Goal: Task Accomplishment & Management: Manage account settings

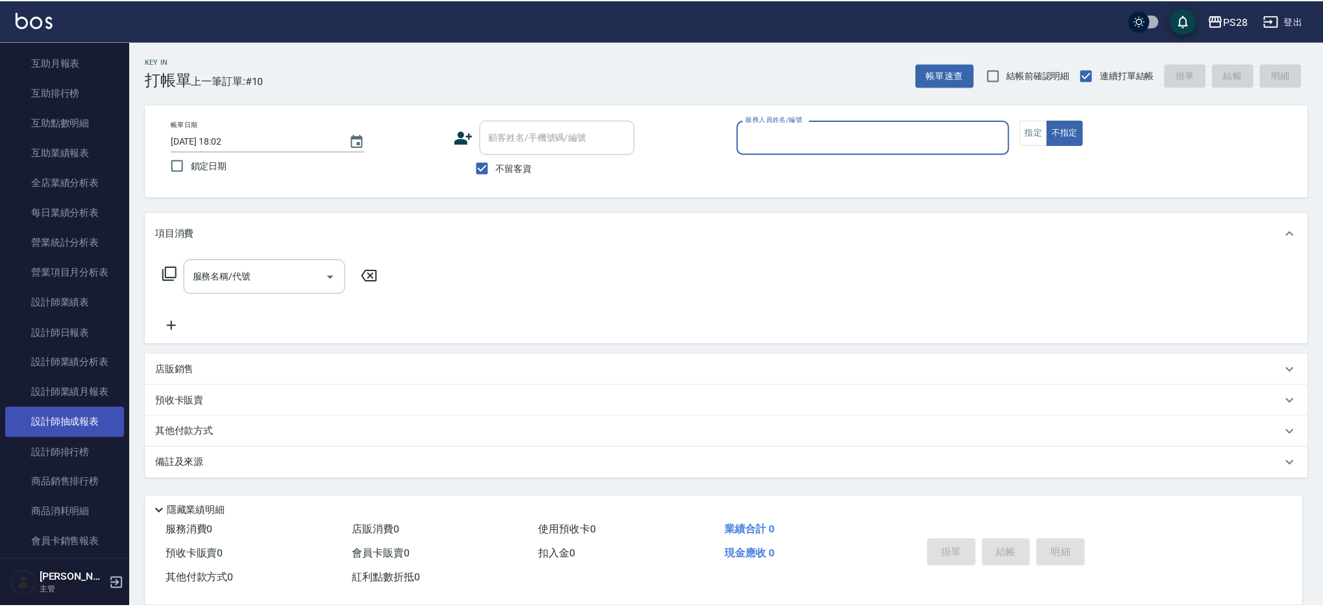
scroll to position [565, 0]
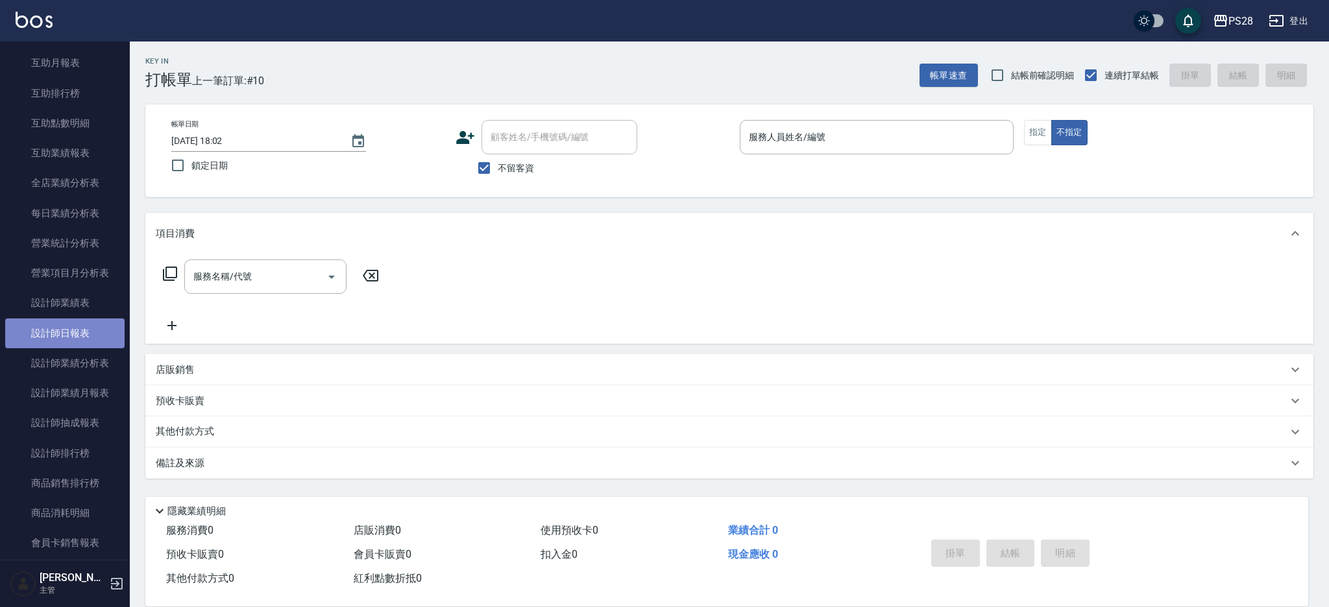
click at [81, 329] on link "設計師日報表" at bounding box center [64, 334] width 119 height 30
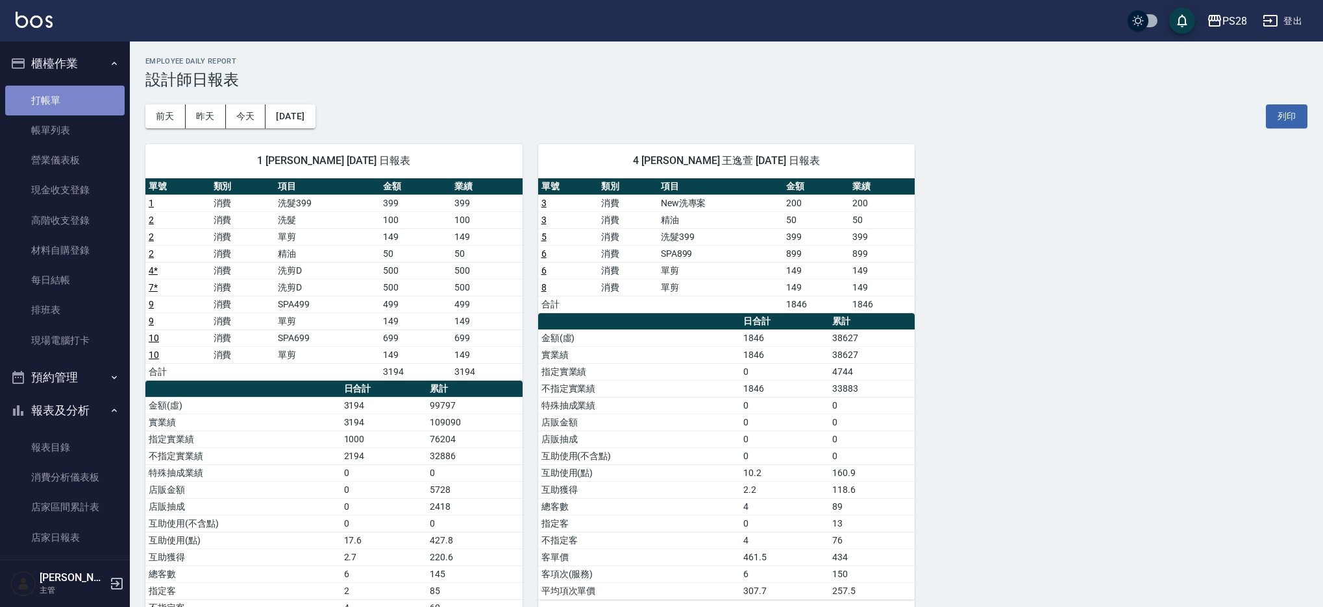
click at [65, 95] on link "打帳單" at bounding box center [64, 101] width 119 height 30
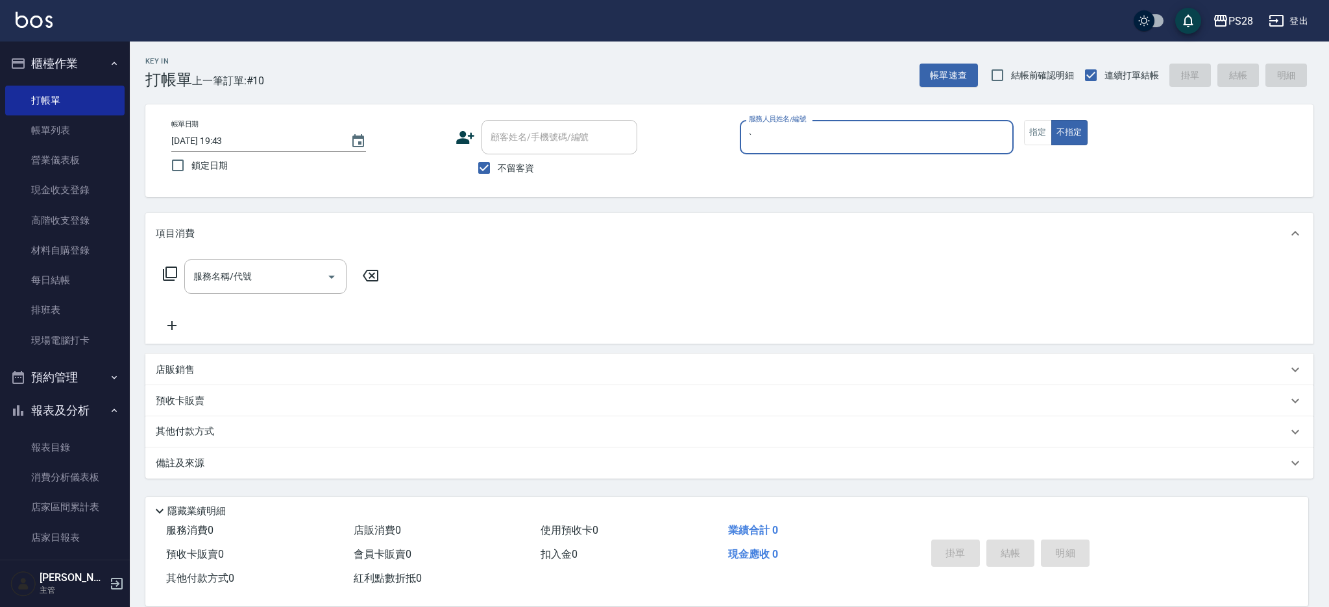
type input "ˋ"
click at [1051, 120] on button "不指定" at bounding box center [1069, 132] width 36 height 25
type button "false"
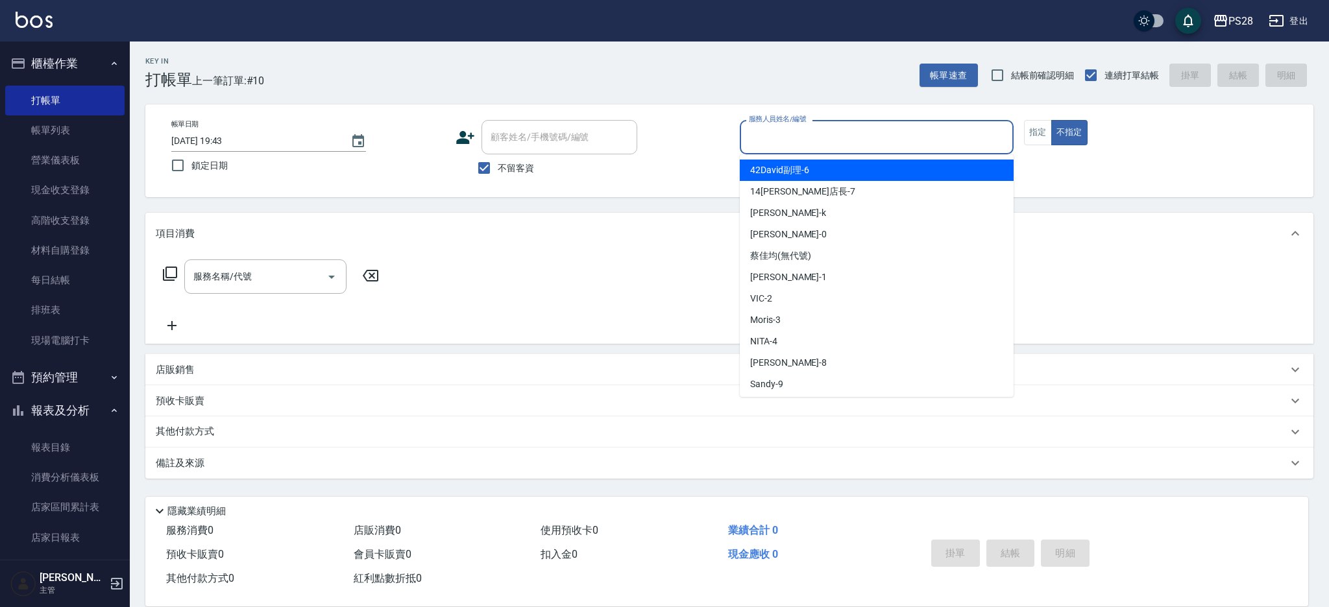
click at [984, 128] on input "服務人員姓名/編號" at bounding box center [877, 137] width 262 height 23
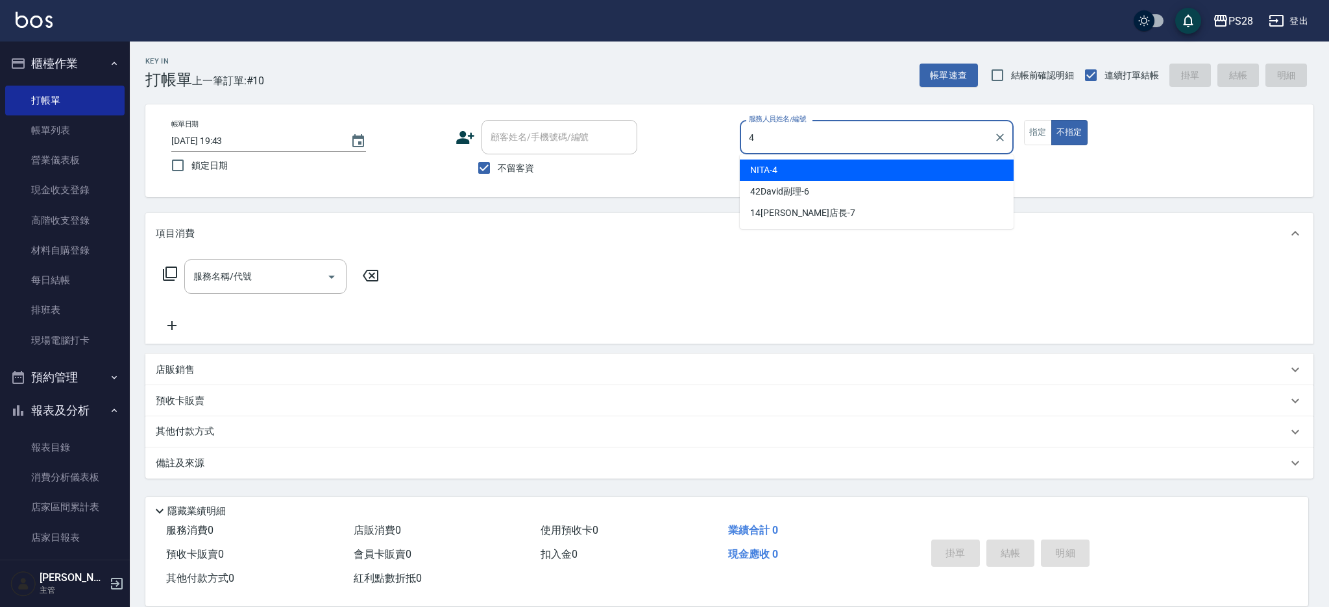
type input "NITA-4"
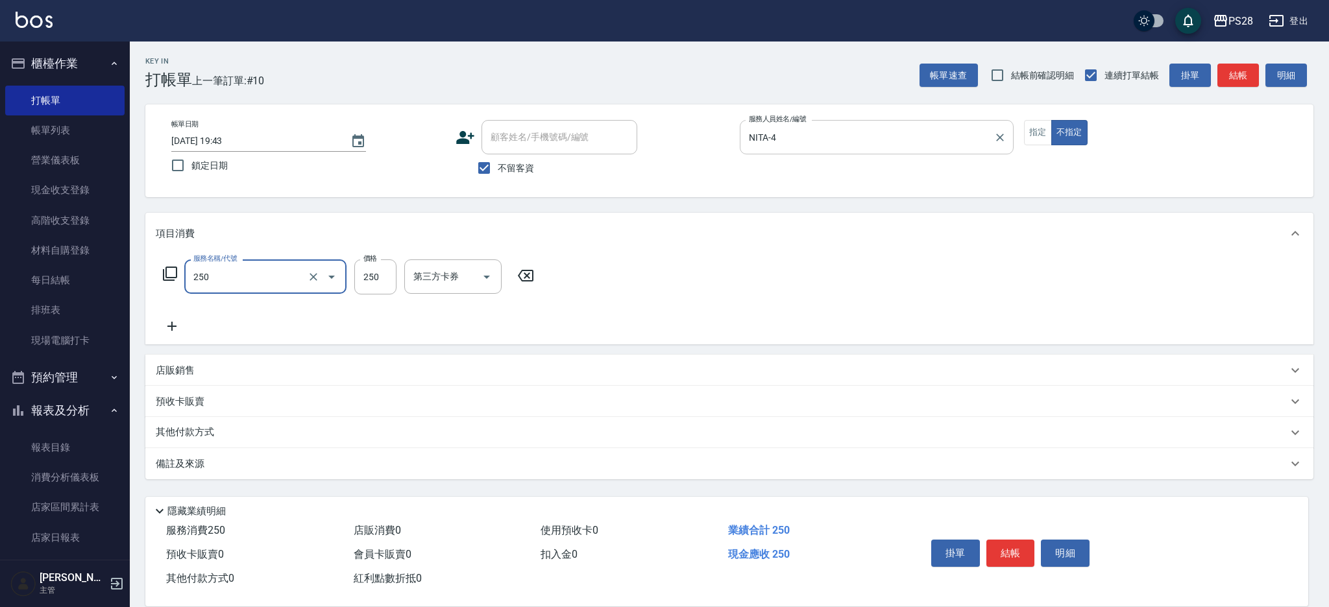
type input "單剪(250)"
type input "149"
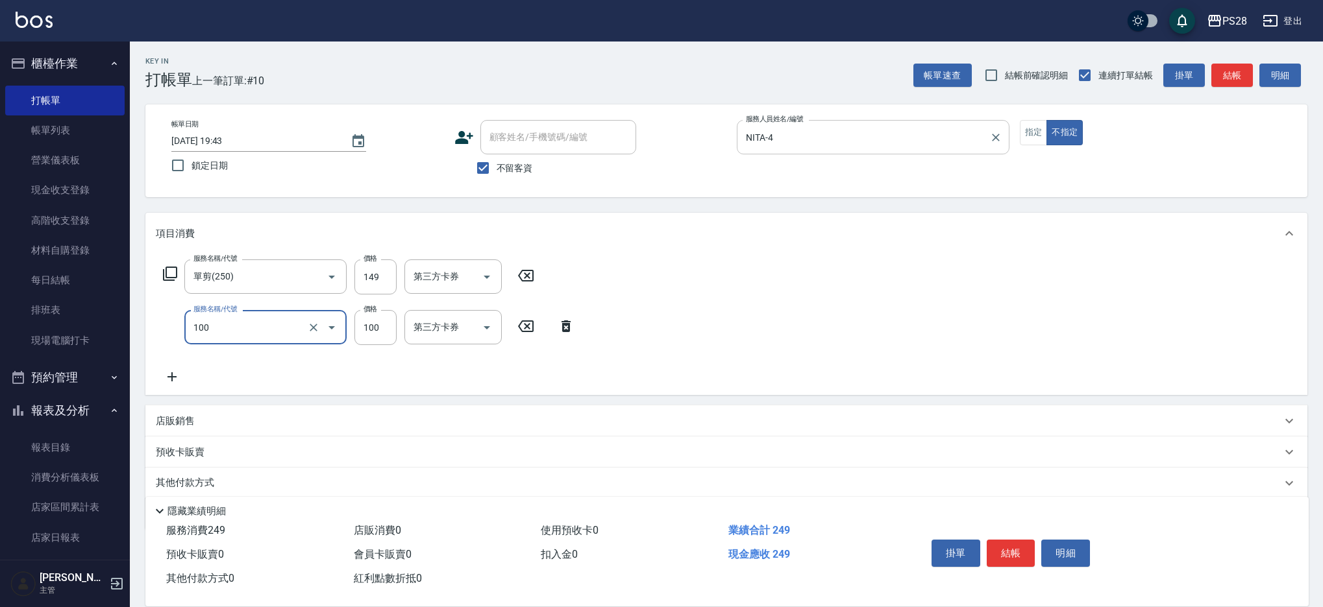
type input "洗髮(100)"
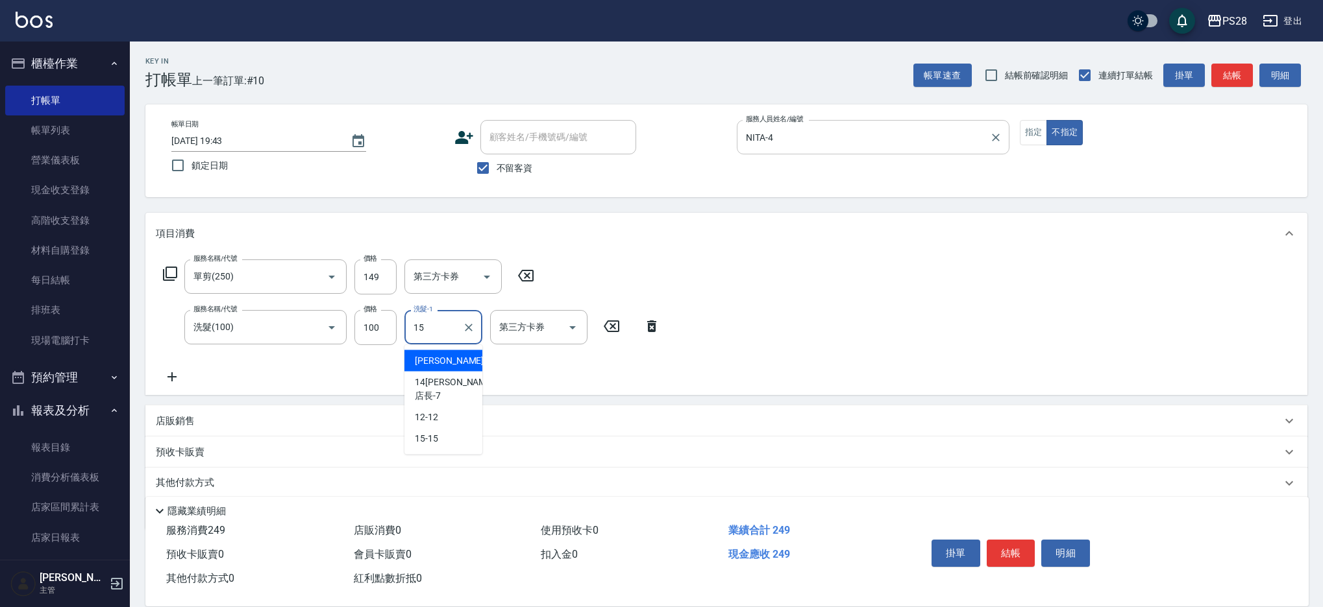
type input "15-15"
click at [1016, 547] on button "結帳" at bounding box center [1010, 553] width 49 height 27
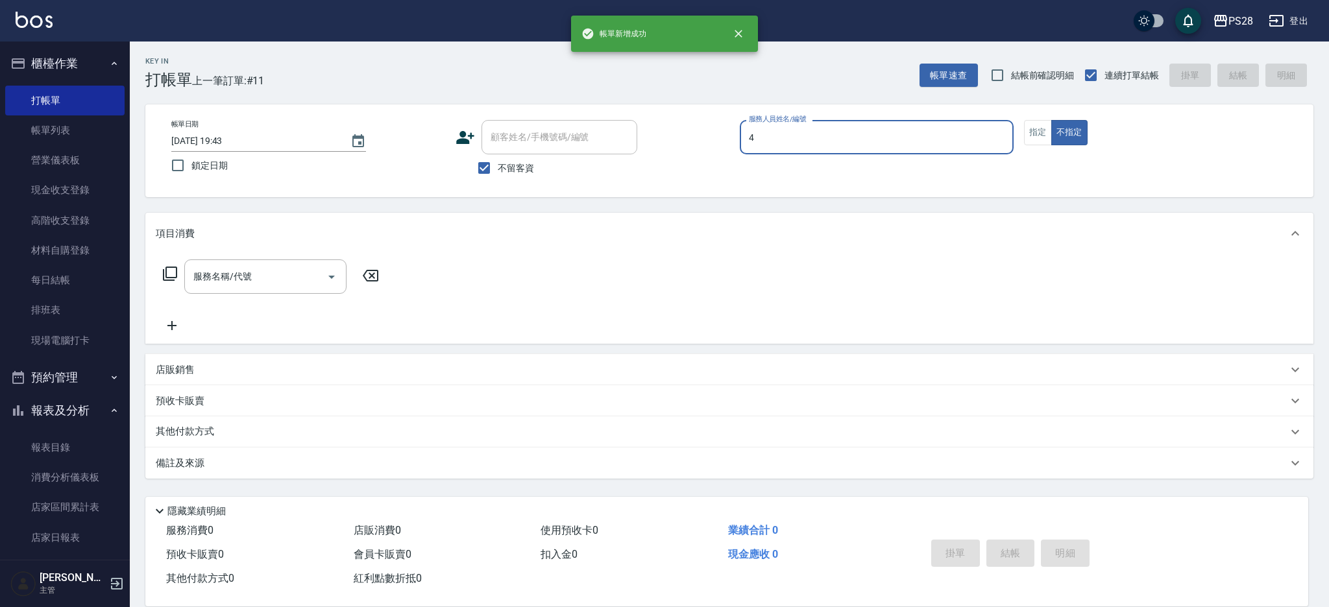
type input "NITA-4"
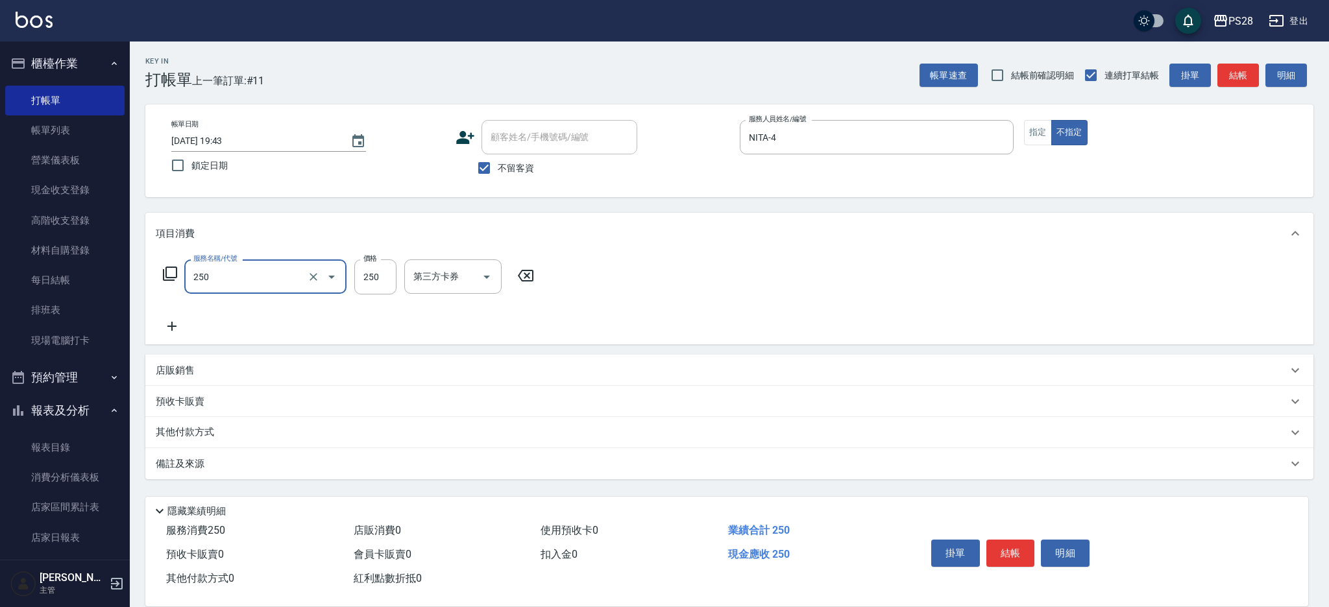
type input "單剪(250)"
type input "149"
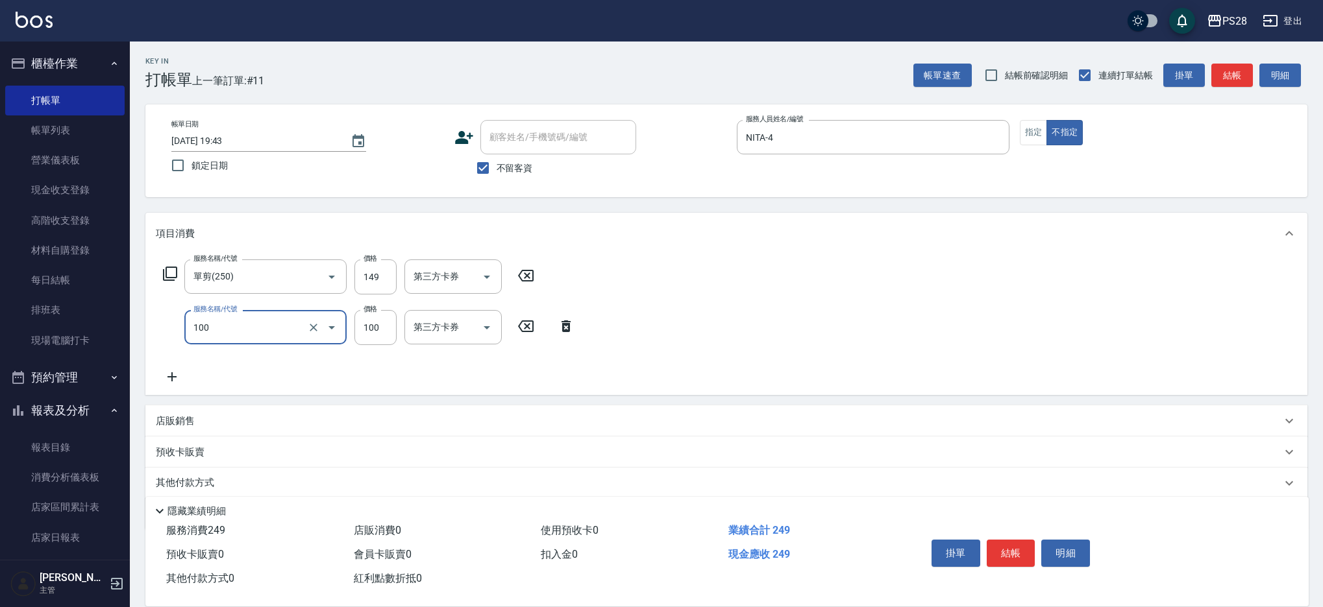
type input "洗髮(100)"
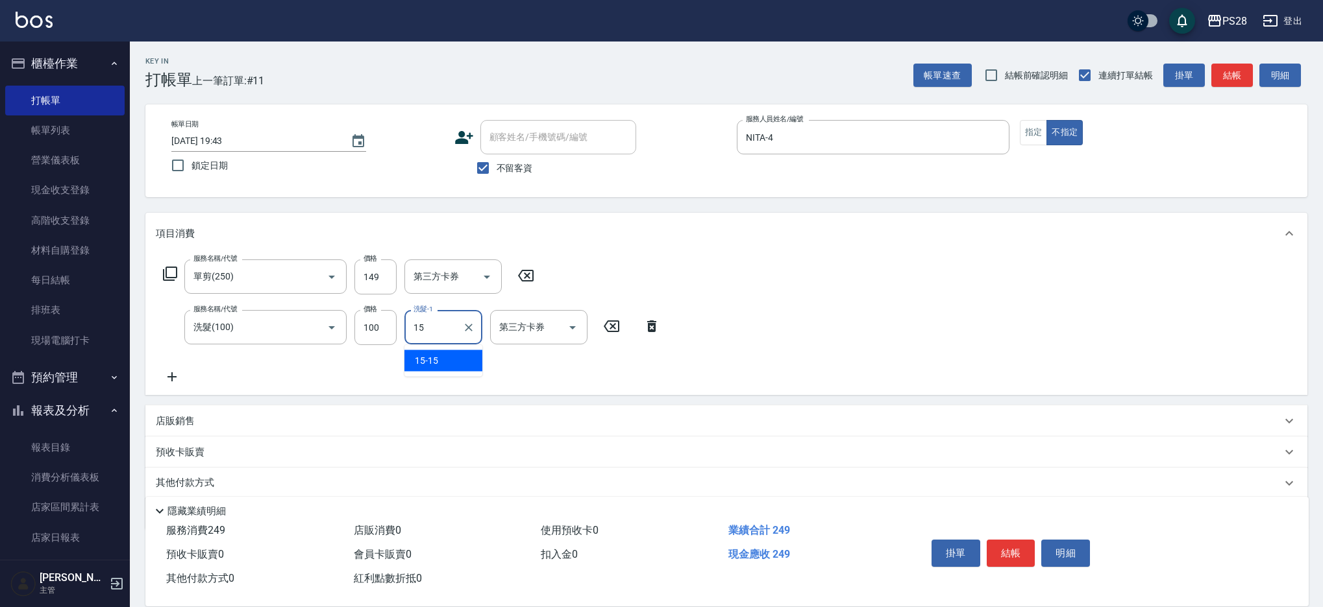
type input "15-15"
click at [1018, 551] on button "結帳" at bounding box center [1010, 553] width 49 height 27
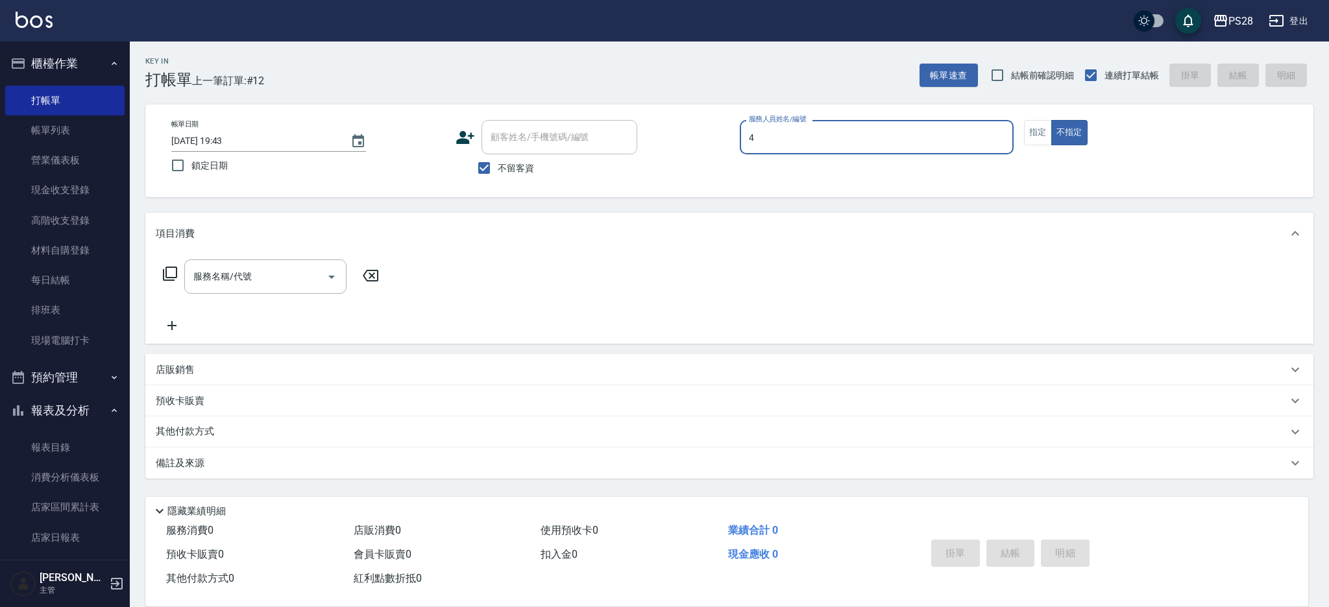
type input "NITA-4"
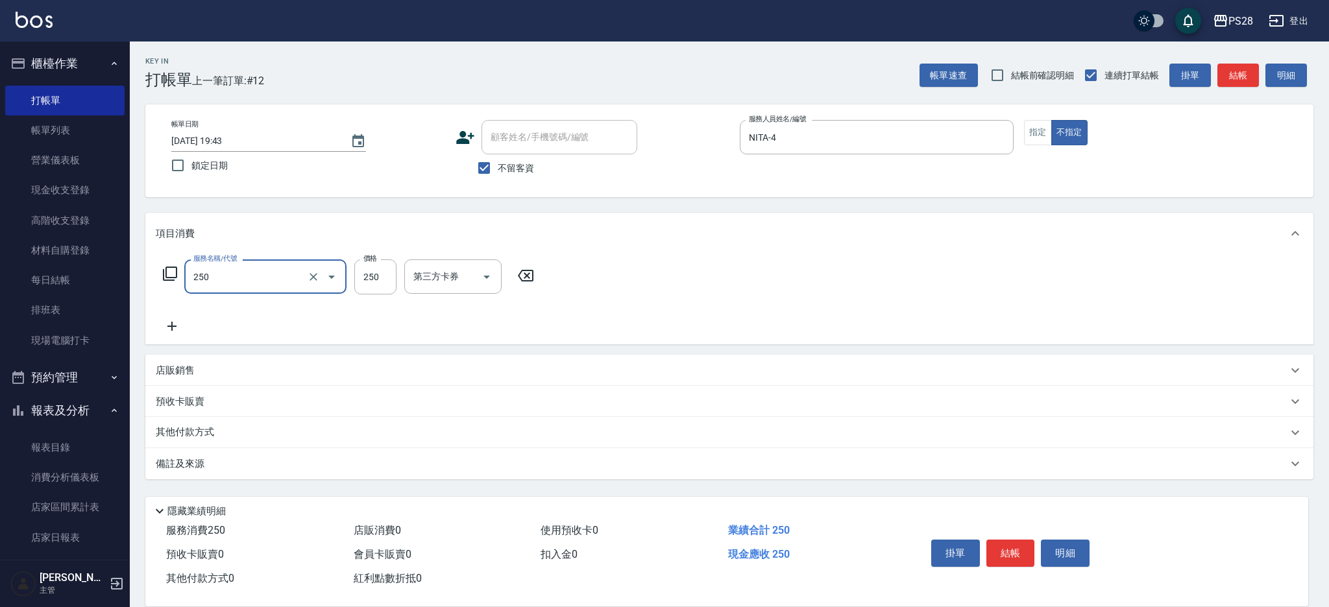
type input "單剪(250)"
type input "149"
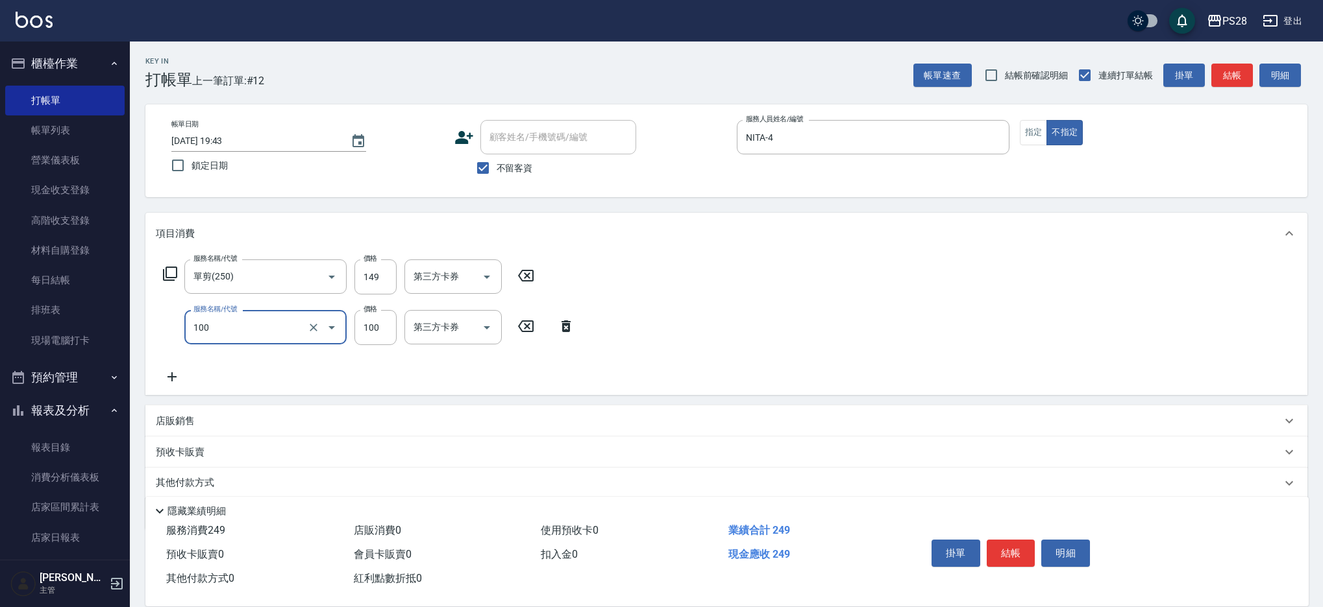
type input "洗髮(100)"
click at [450, 336] on div "洗髮-1" at bounding box center [443, 327] width 78 height 34
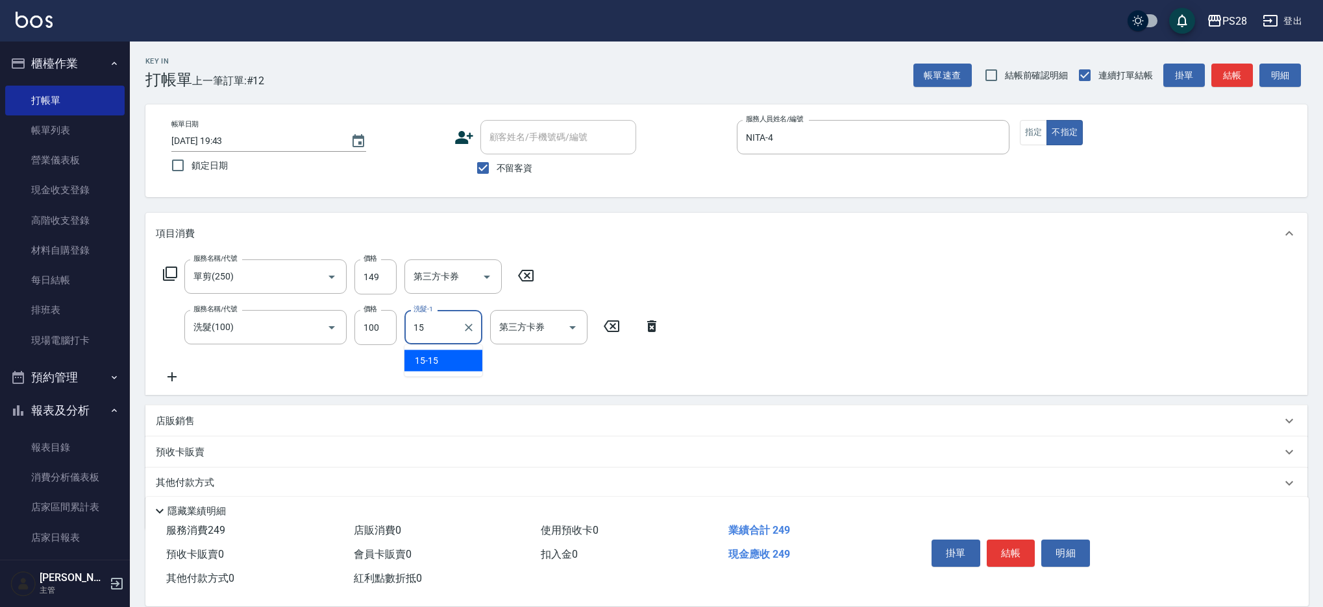
type input "15-15"
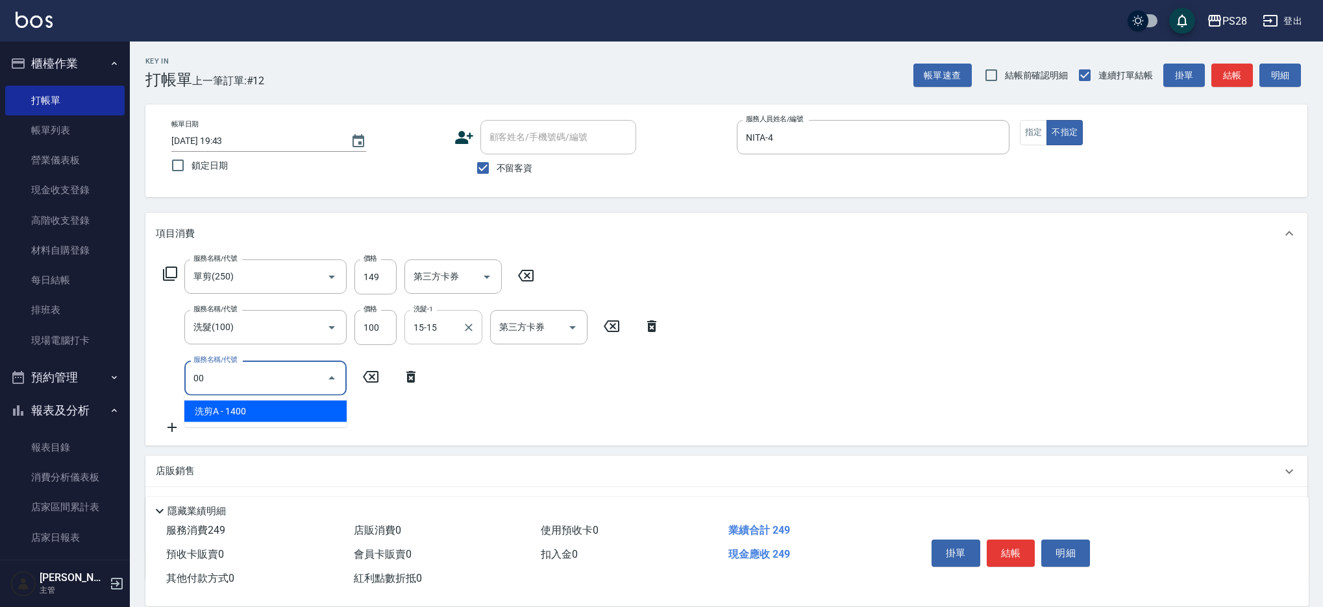
type input "0"
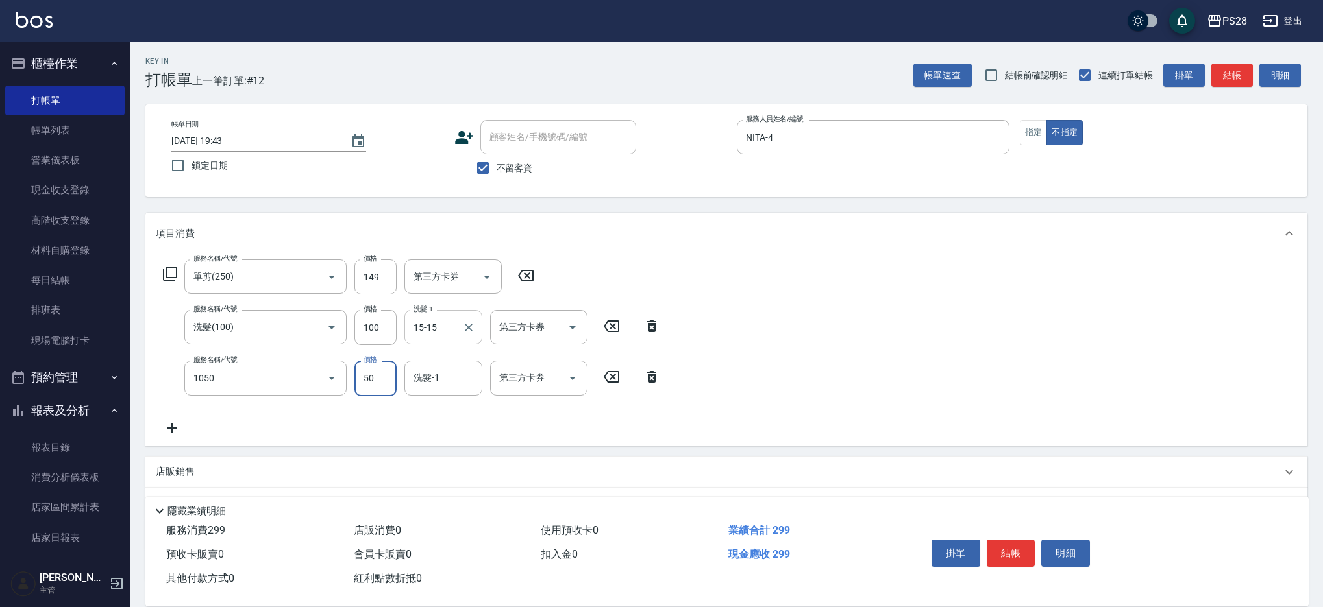
type input "精油(1050)"
type input "15-15"
click at [1006, 541] on button "結帳" at bounding box center [1010, 553] width 49 height 27
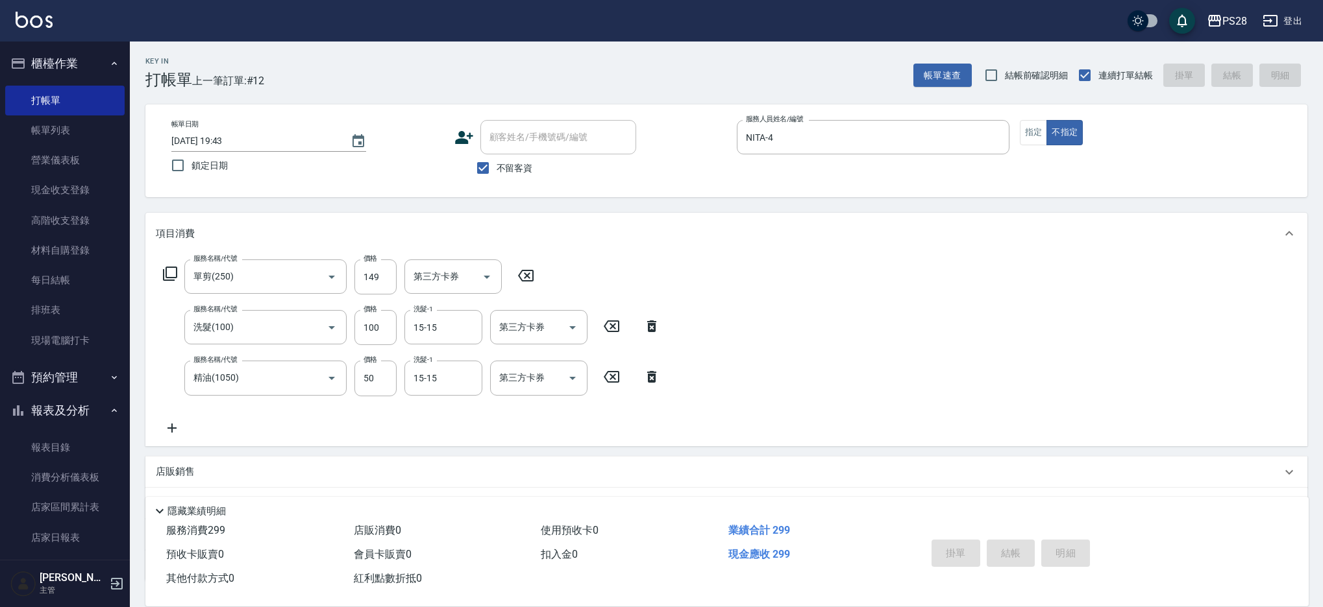
type input "[DATE] 19:44"
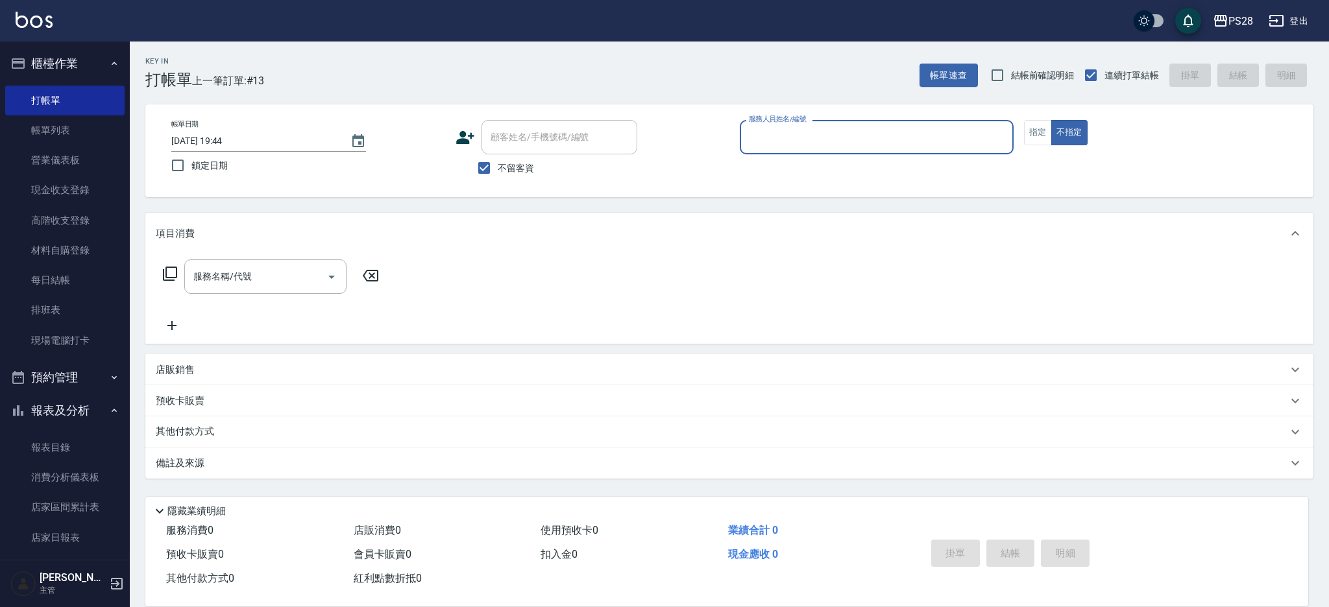
type input "ㄅ"
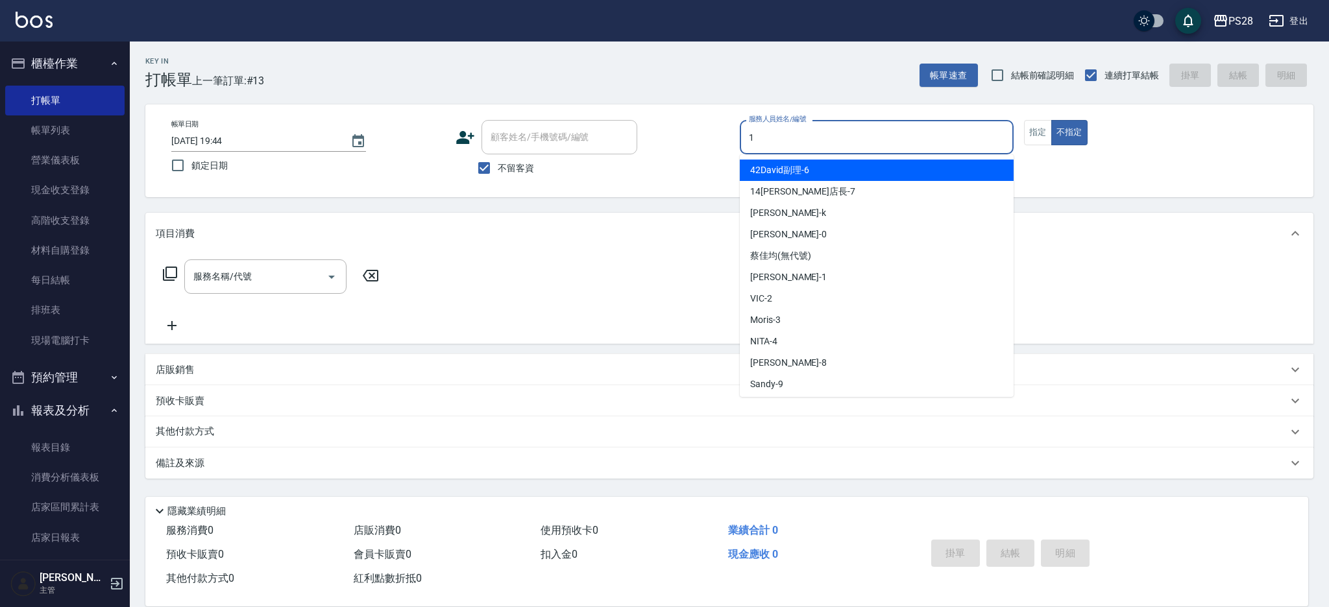
type input "[PERSON_NAME]-1"
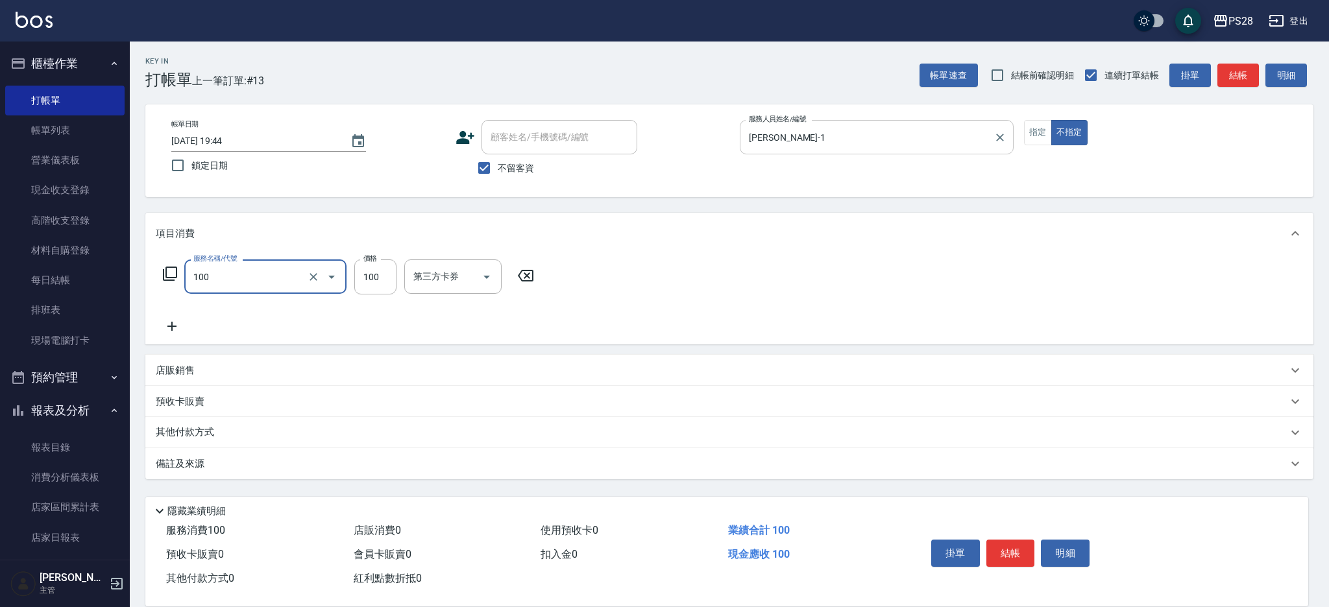
type input "洗髮(100)"
type input "12-12"
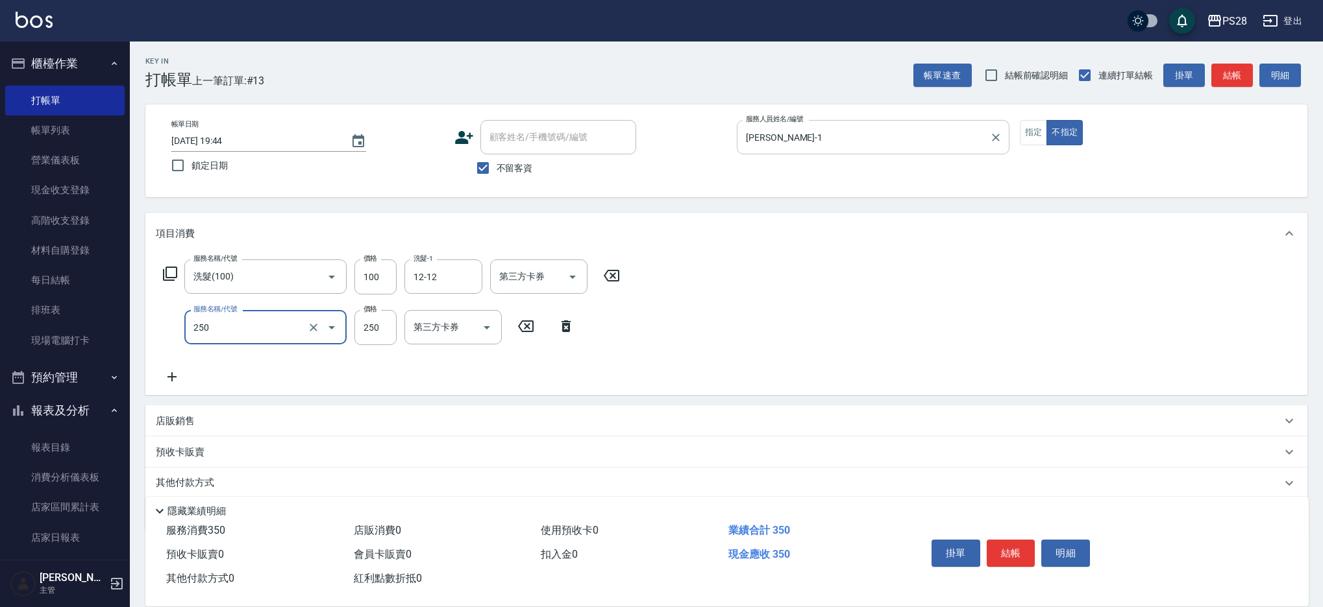
type input "單剪(250)"
type input "149"
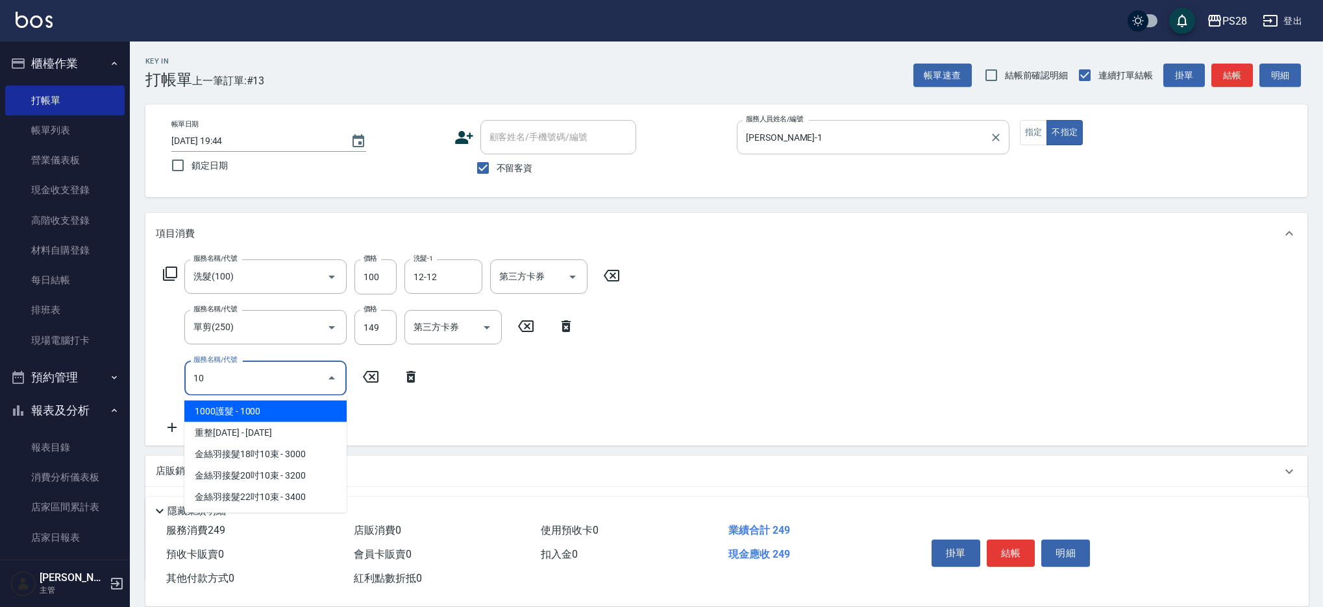
type input "1"
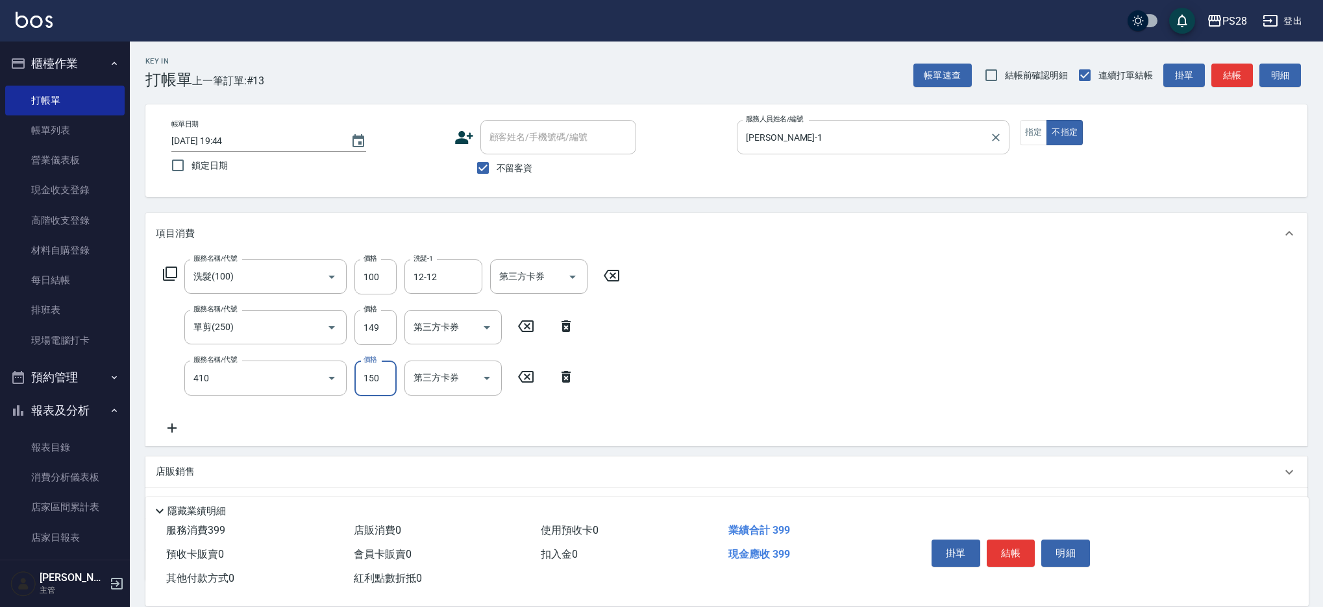
type input "天天瞬護(410)"
type input "100"
type input "12-12"
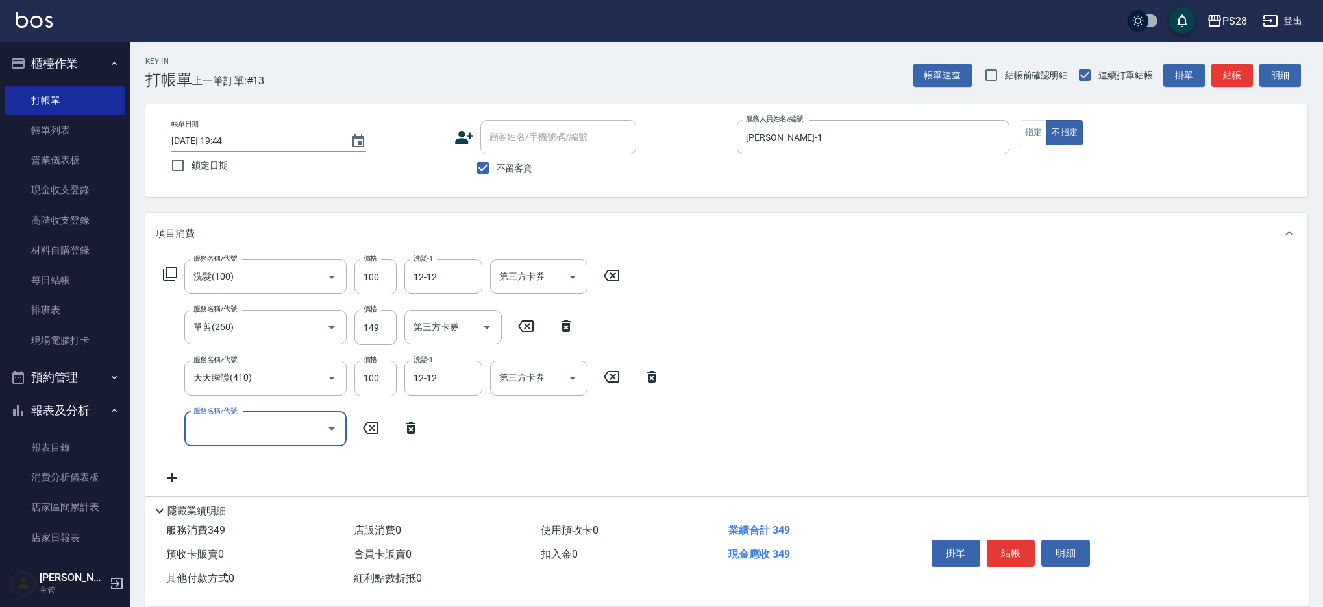
scroll to position [1, 0]
click at [1026, 558] on button "結帳" at bounding box center [1010, 553] width 49 height 27
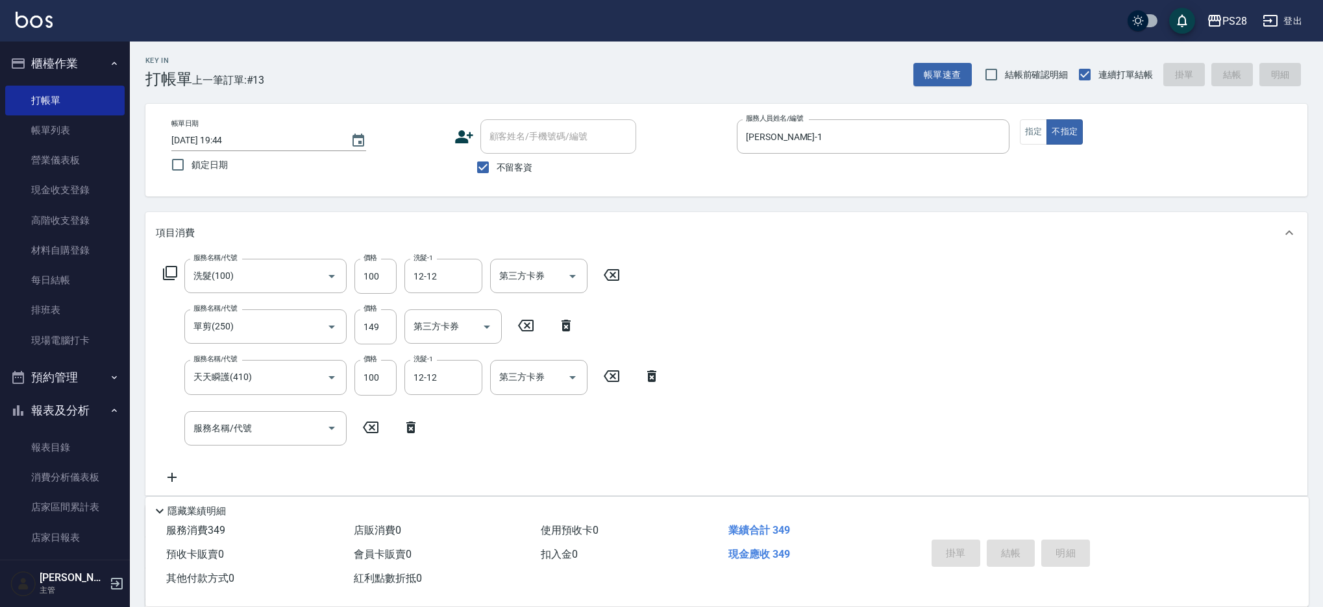
type input "[DATE] 20:12"
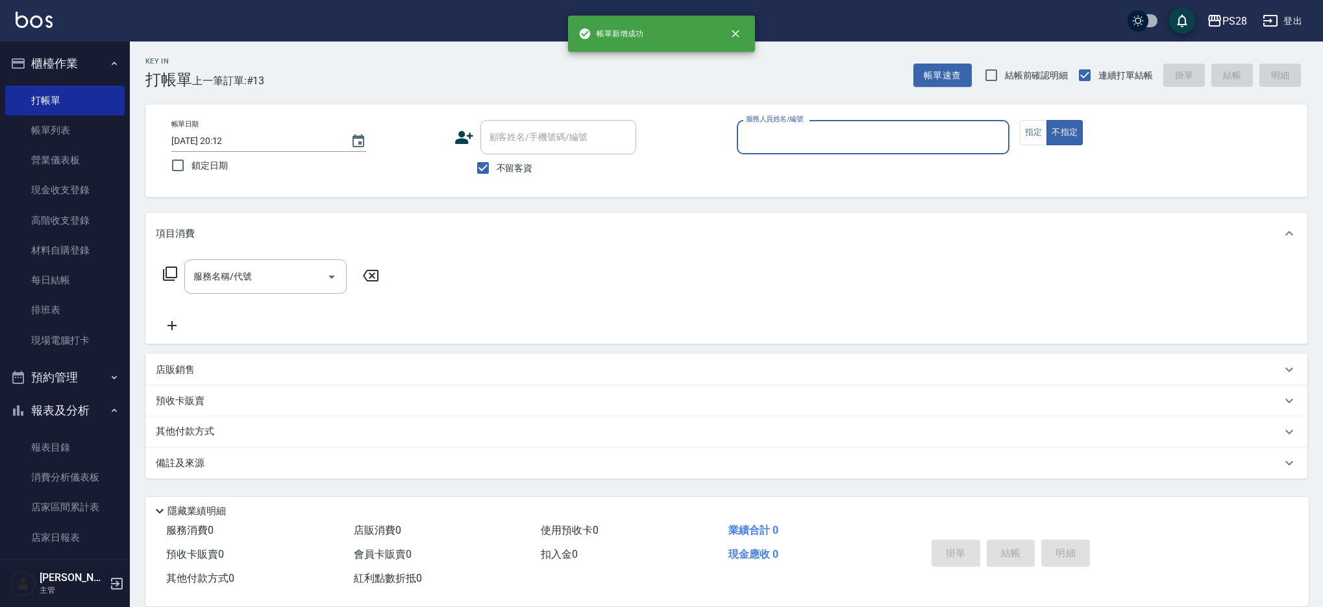
scroll to position [0, 0]
type input "[PERSON_NAME]-1"
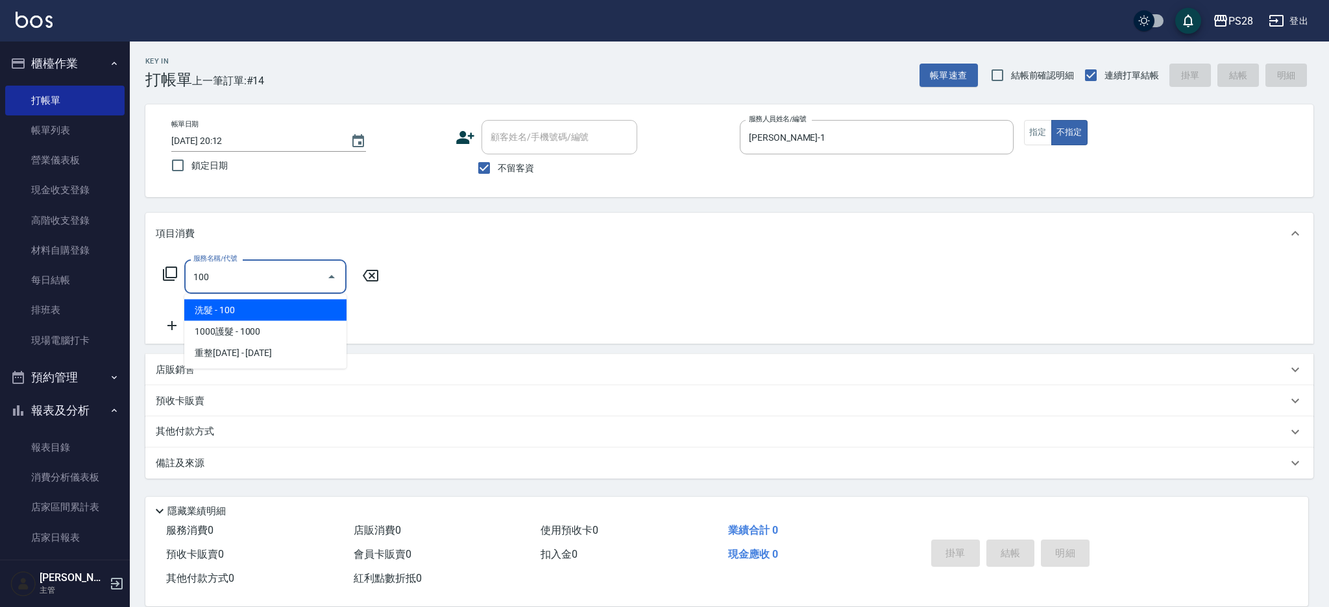
type input "洗髮(100)"
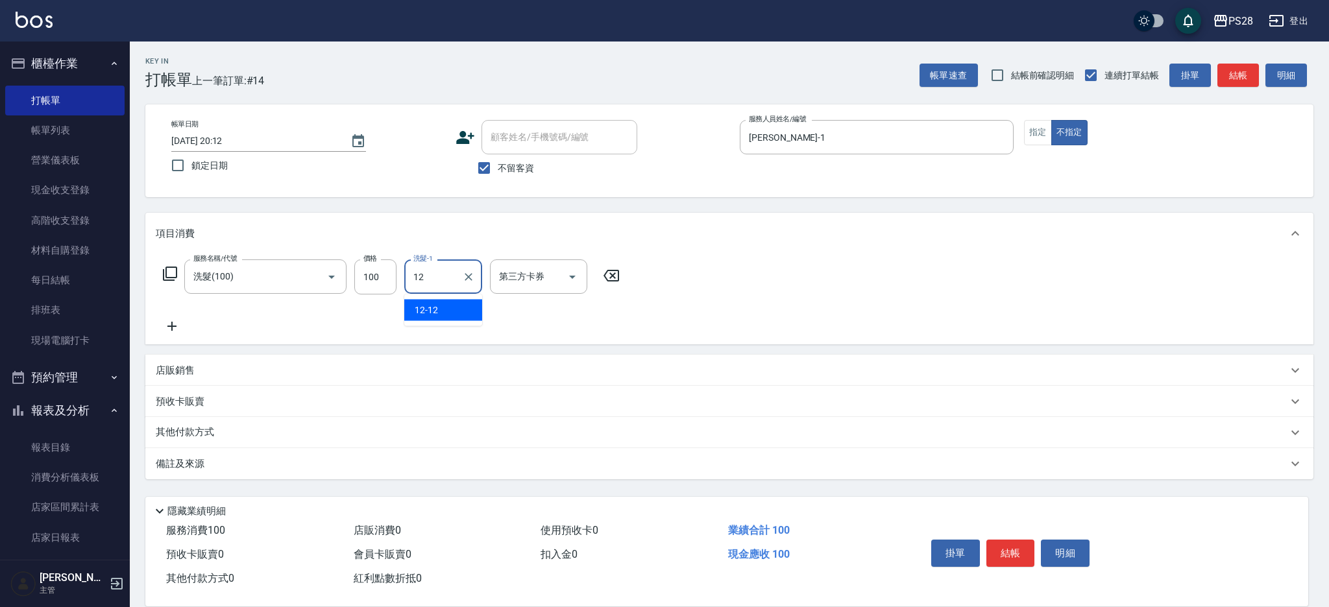
type input "12-12"
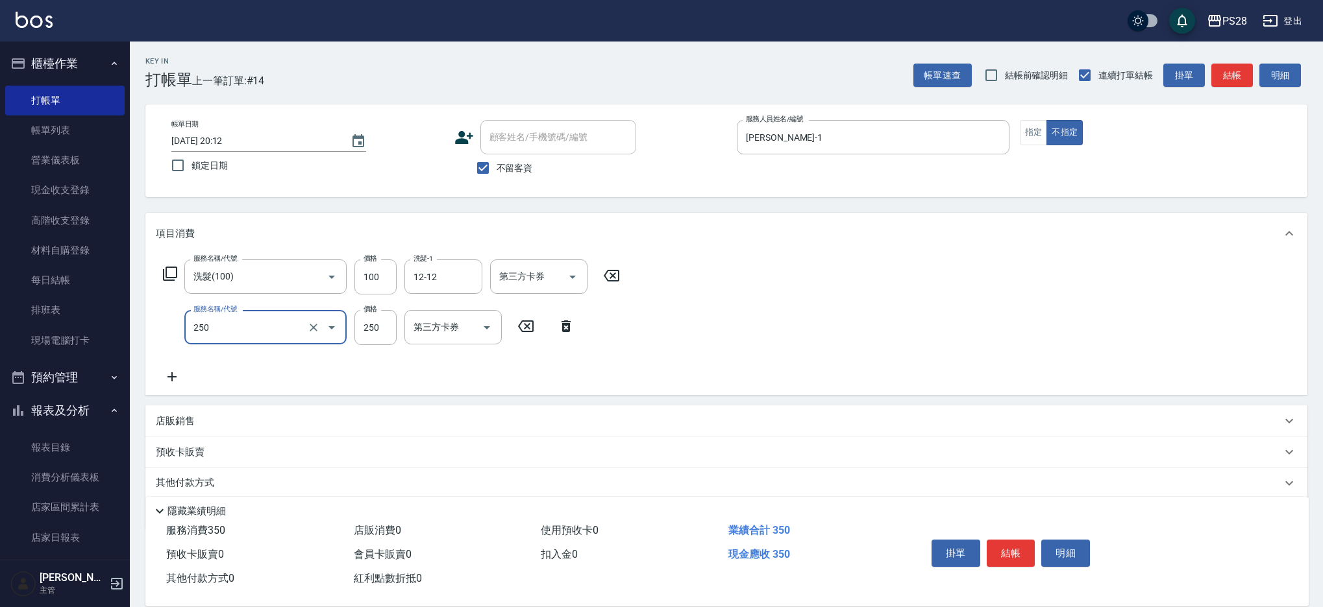
type input "250"
type input "1"
type input "單剪(250)"
type input "149"
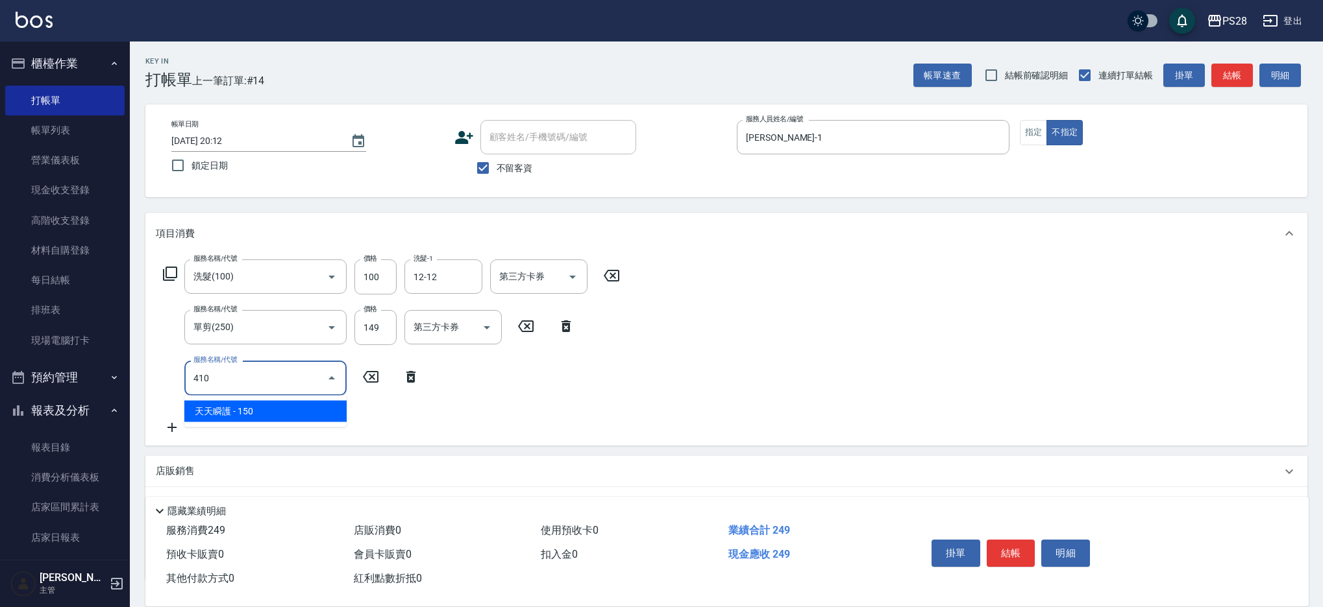
type input "天天瞬護(410)"
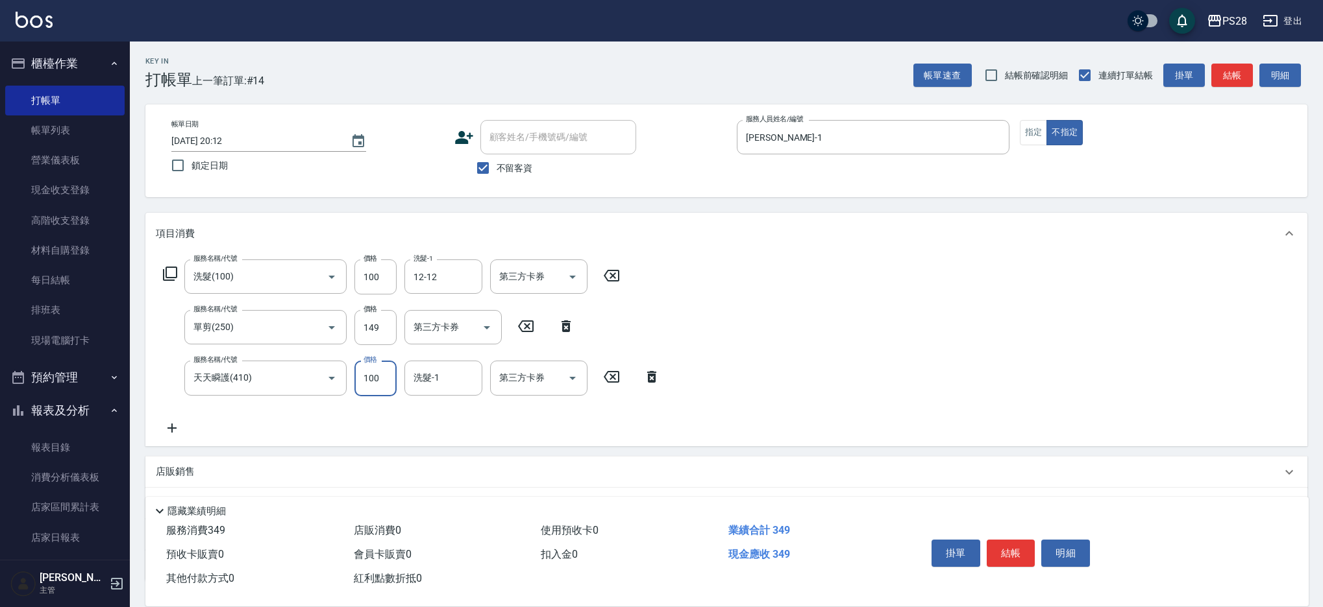
type input "100"
type input "12-12"
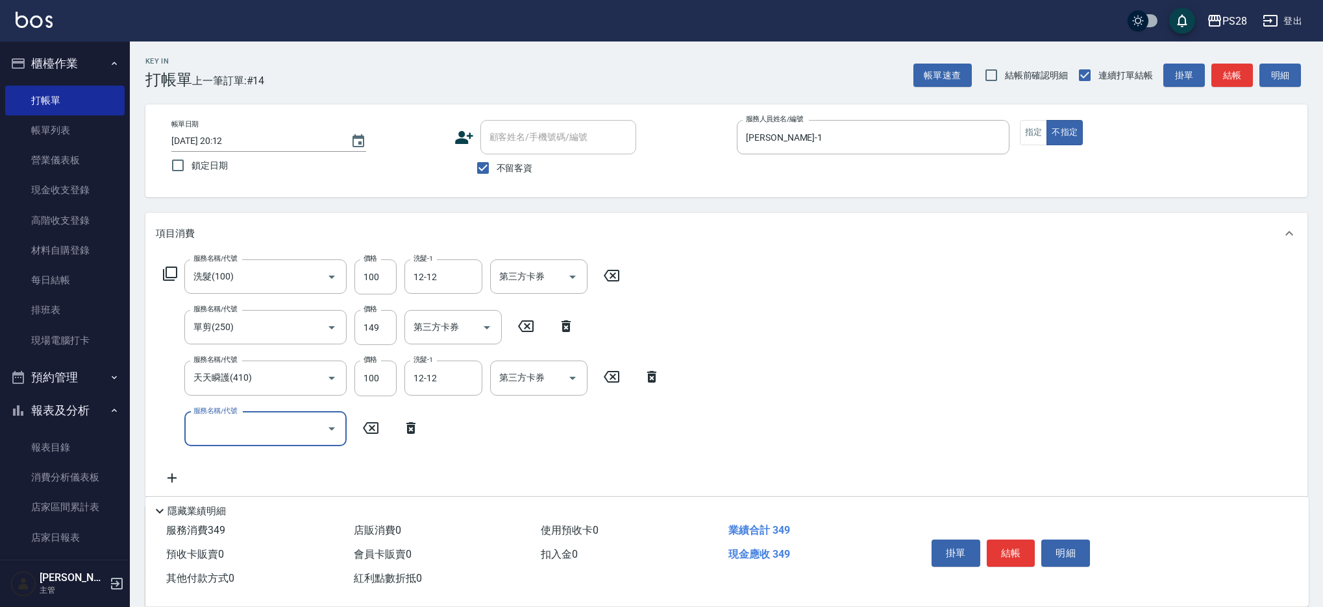
scroll to position [1, 0]
click at [1008, 542] on button "結帳" at bounding box center [1010, 553] width 49 height 27
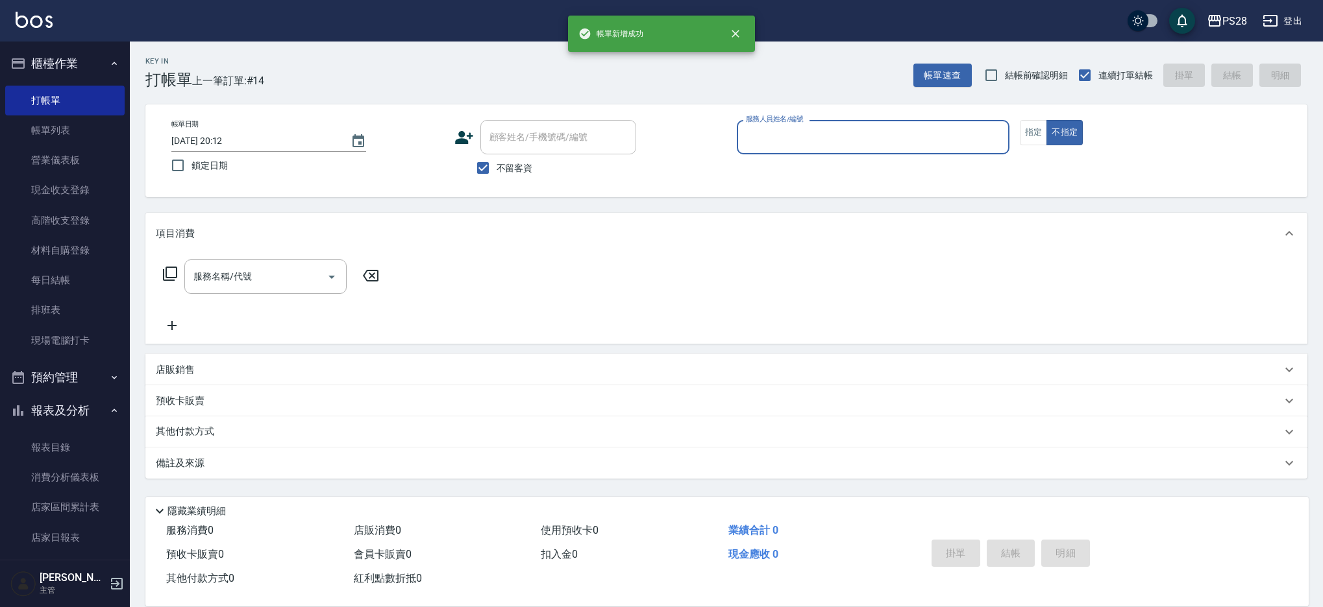
scroll to position [0, 0]
type input "NITA-4"
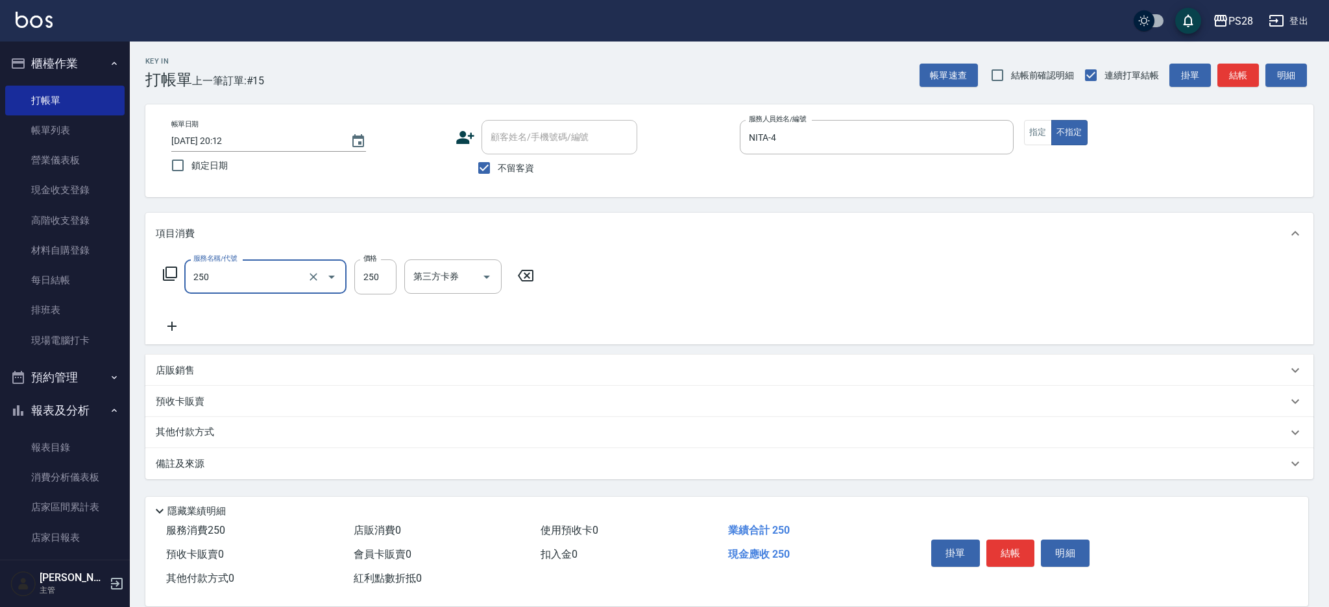
type input "單剪(250)"
type input "149"
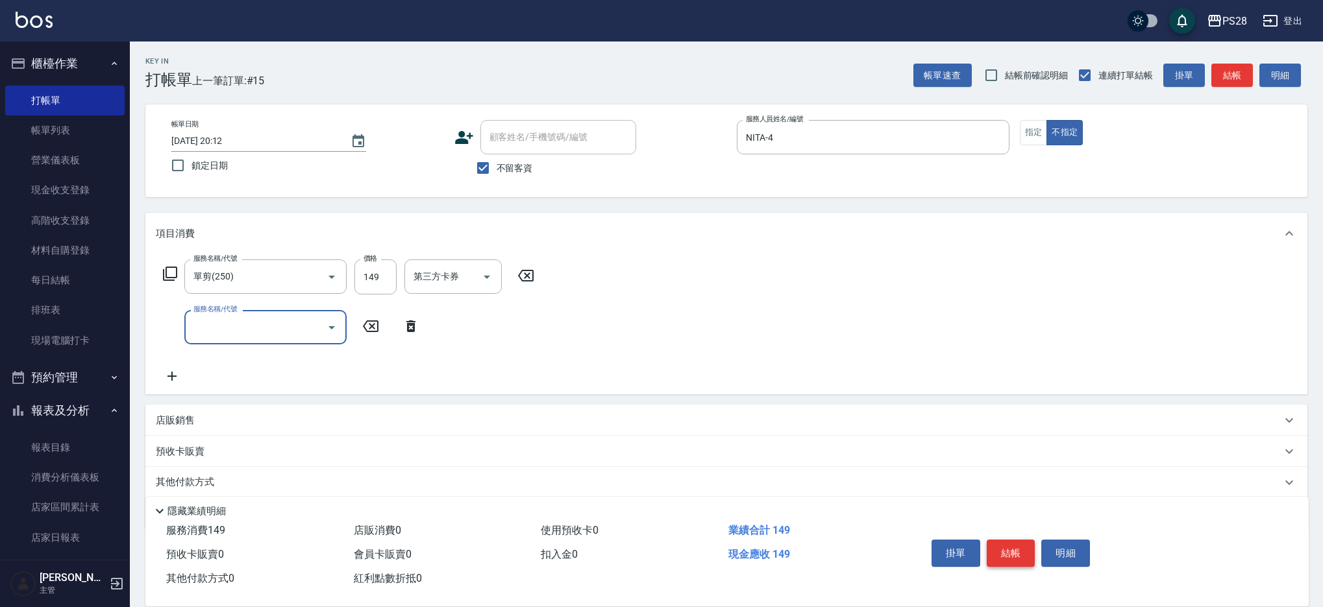
click at [1014, 549] on button "結帳" at bounding box center [1010, 553] width 49 height 27
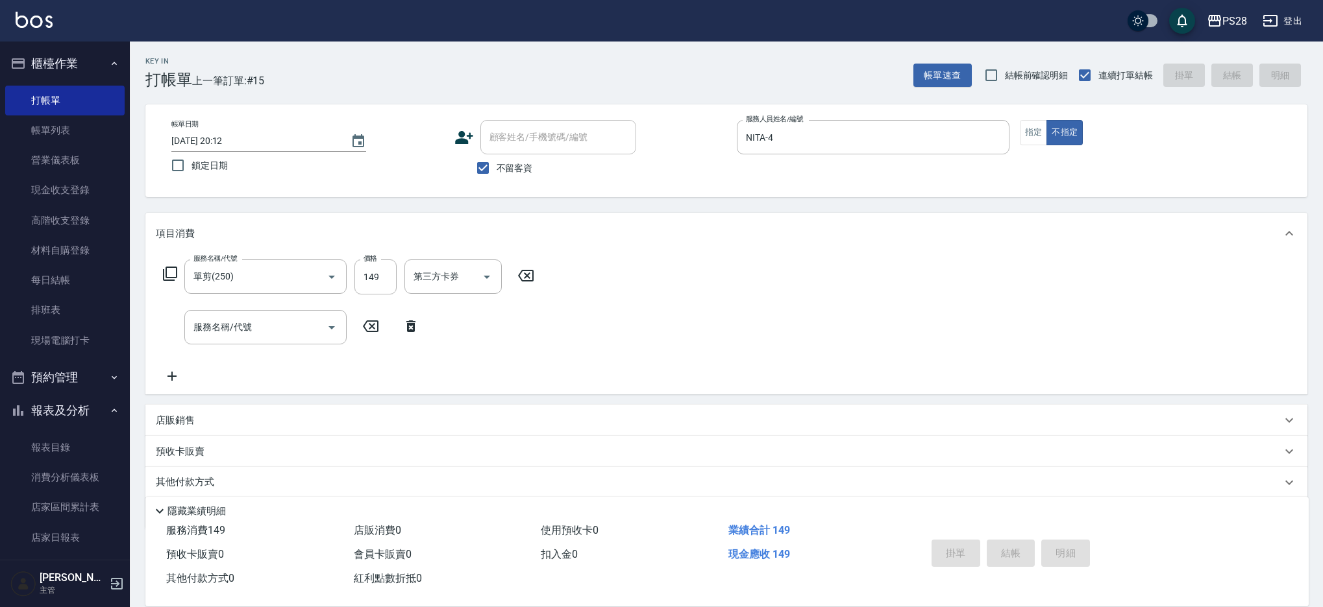
type input "[DATE] 20:13"
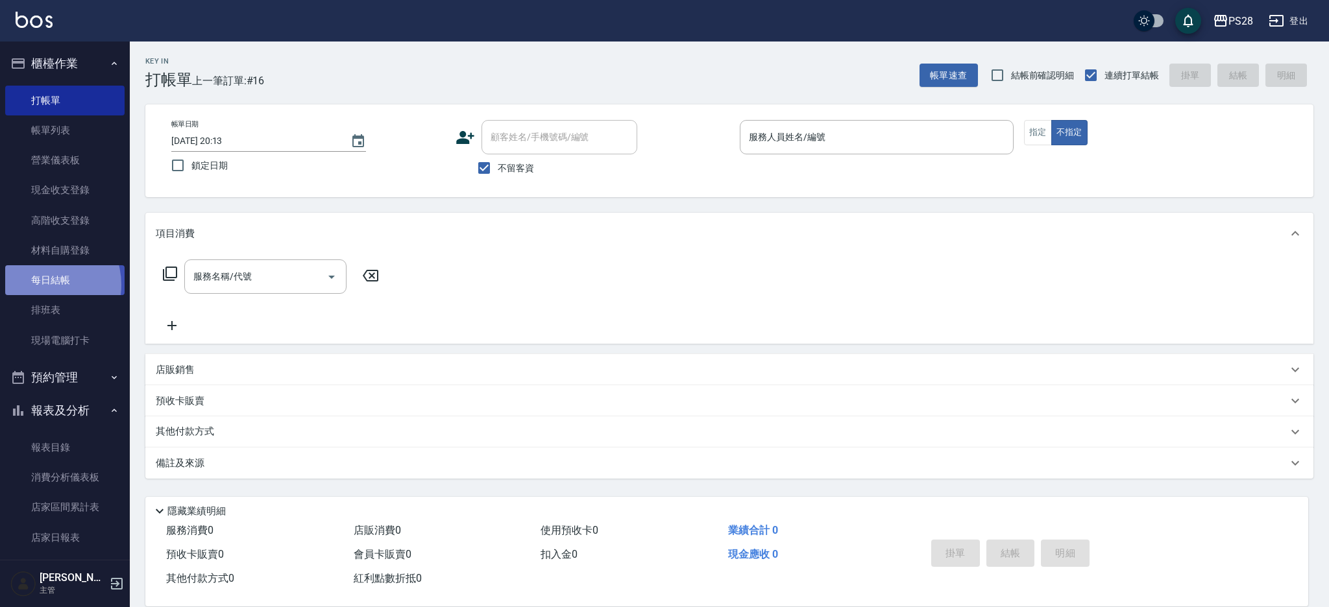
click at [41, 285] on link "每日結帳" at bounding box center [64, 280] width 119 height 30
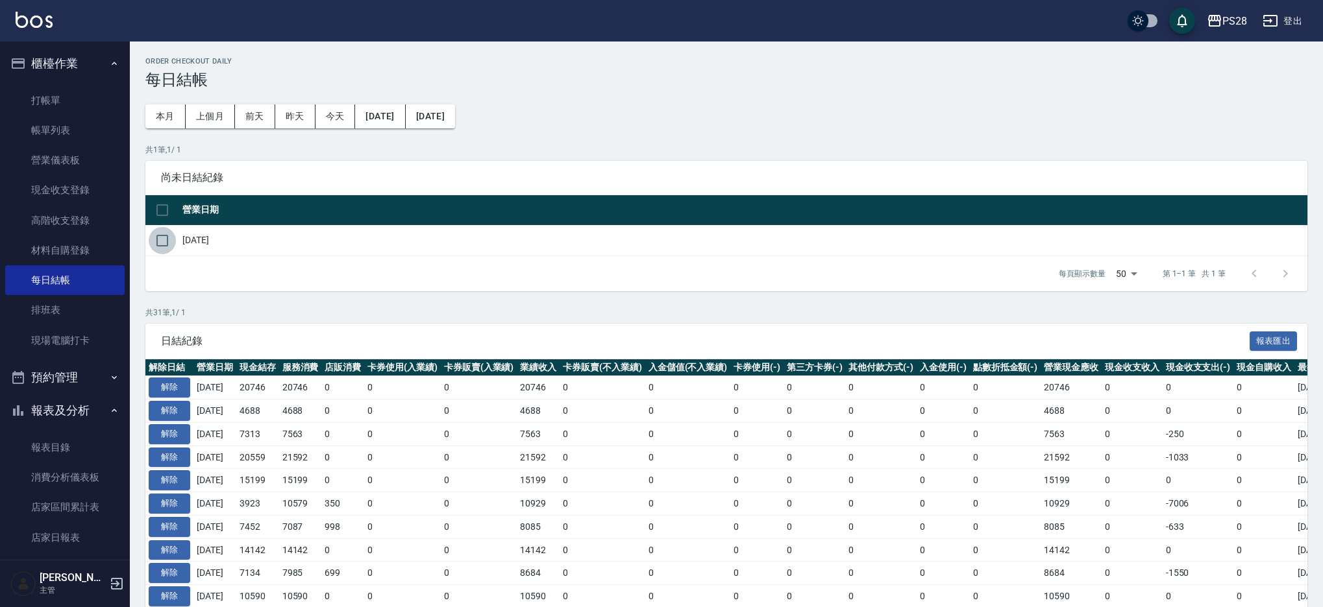
click at [158, 242] on input "checkbox" at bounding box center [162, 240] width 27 height 27
checkbox input "true"
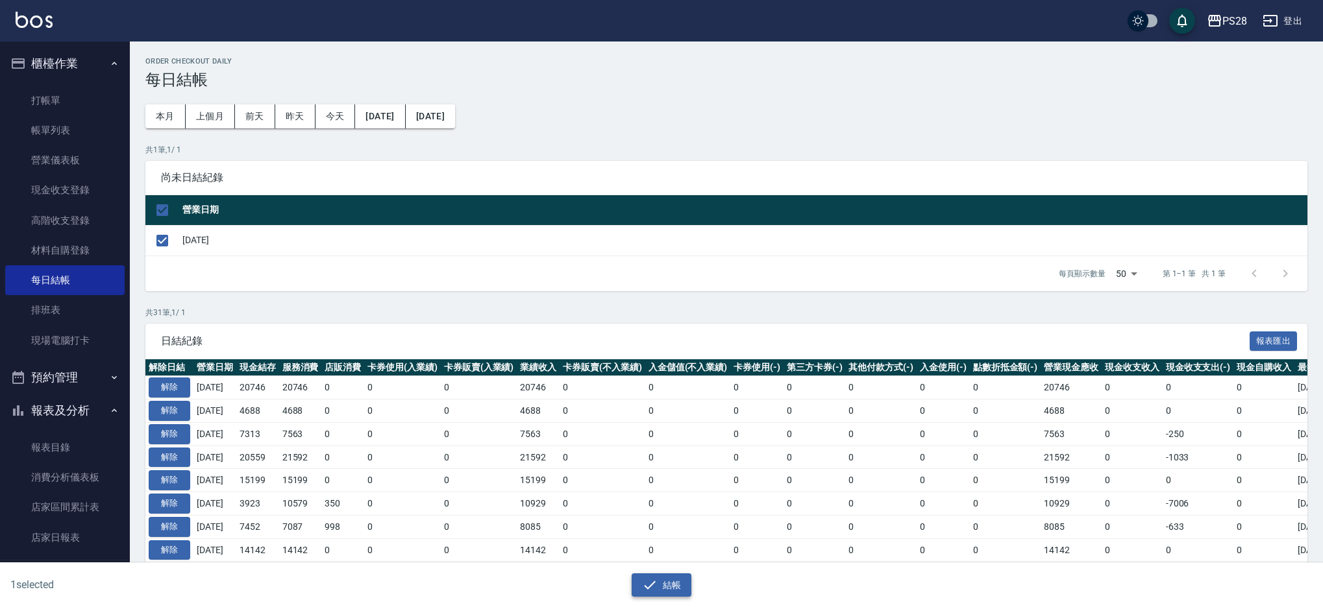
click at [670, 576] on button "結帳" at bounding box center [661, 586] width 60 height 24
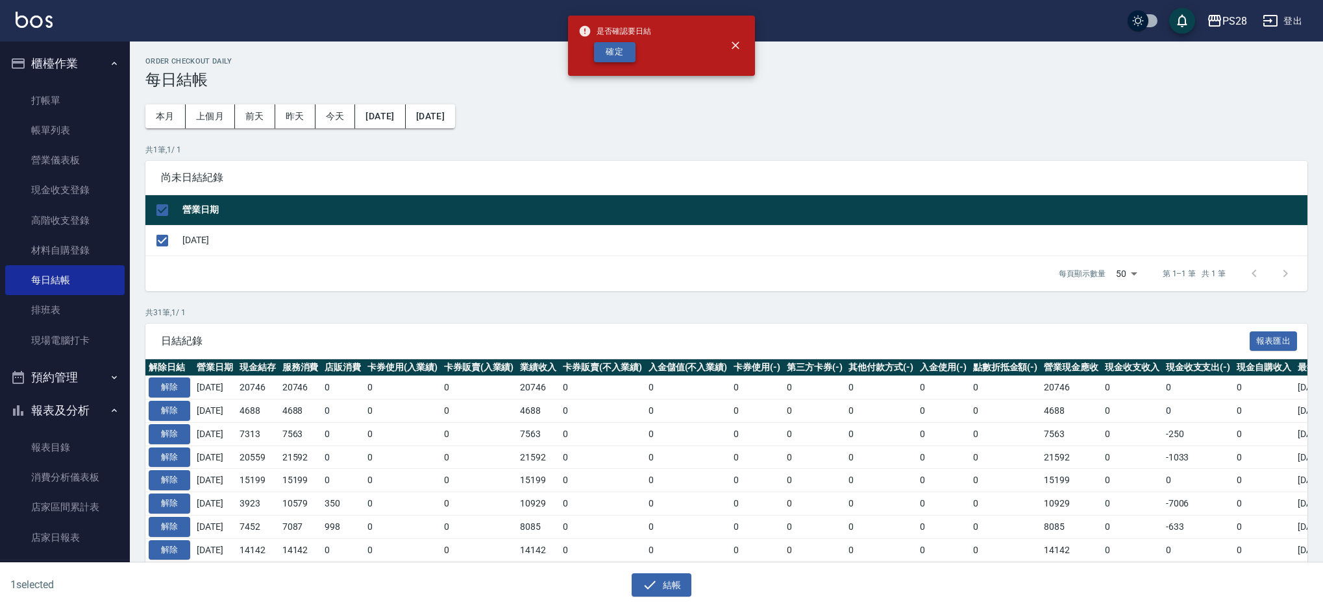
click at [610, 47] on button "確定" at bounding box center [615, 52] width 42 height 20
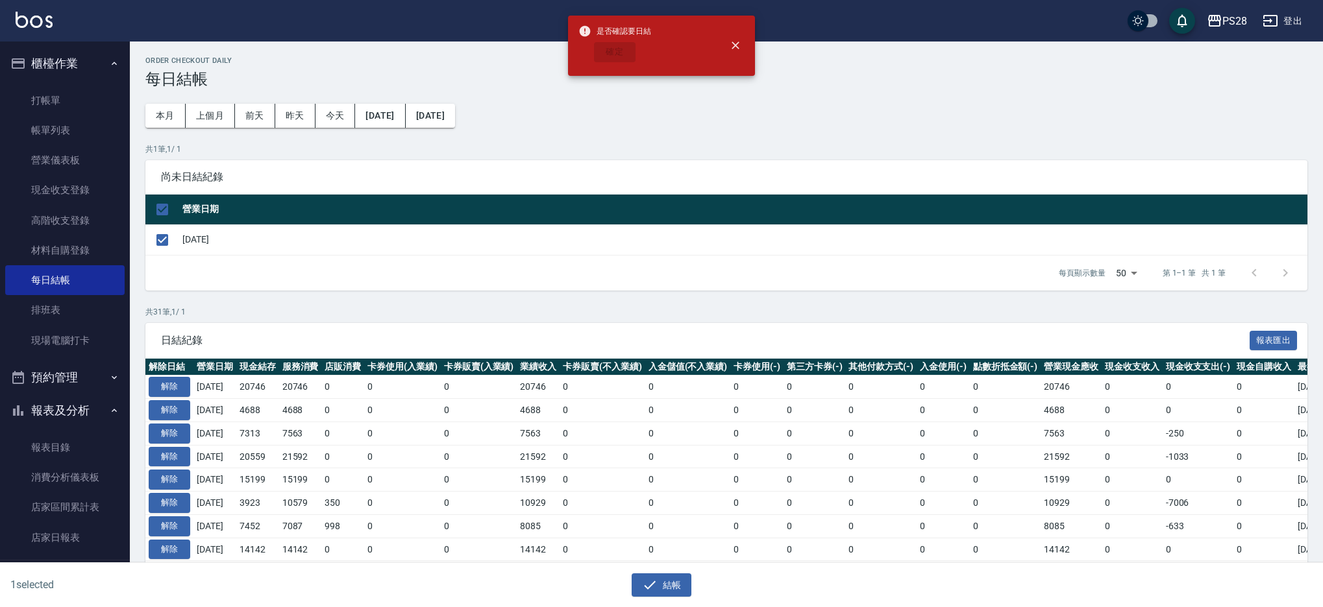
checkbox input "false"
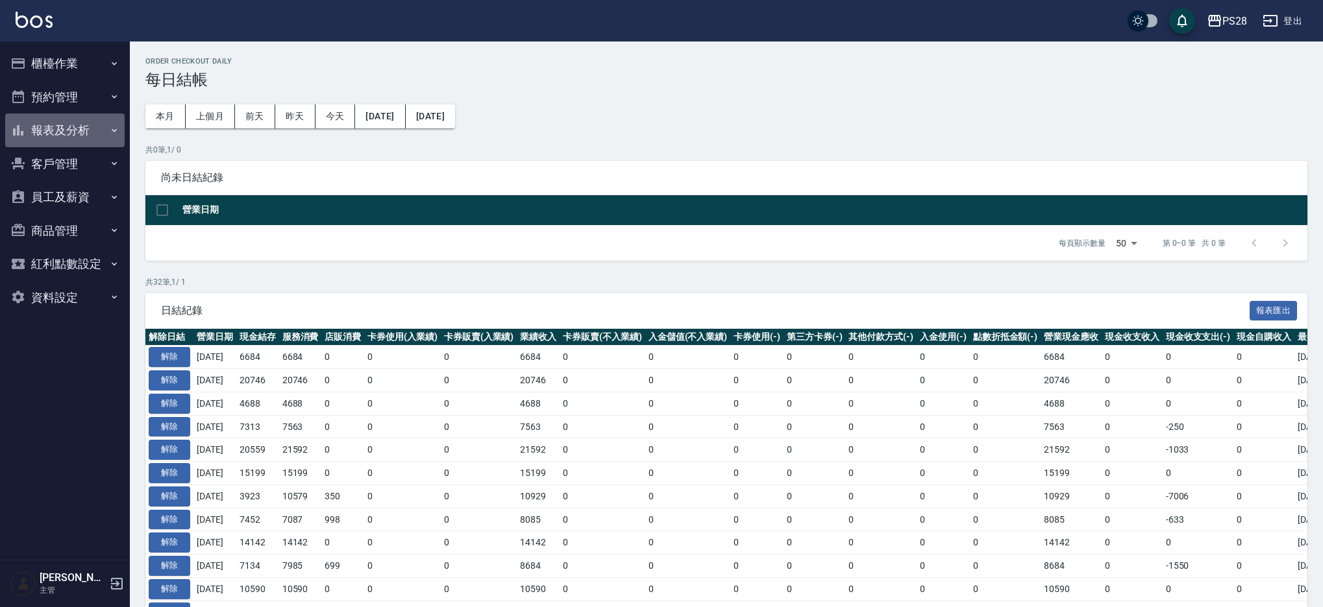
click at [73, 128] on button "報表及分析" at bounding box center [64, 131] width 119 height 34
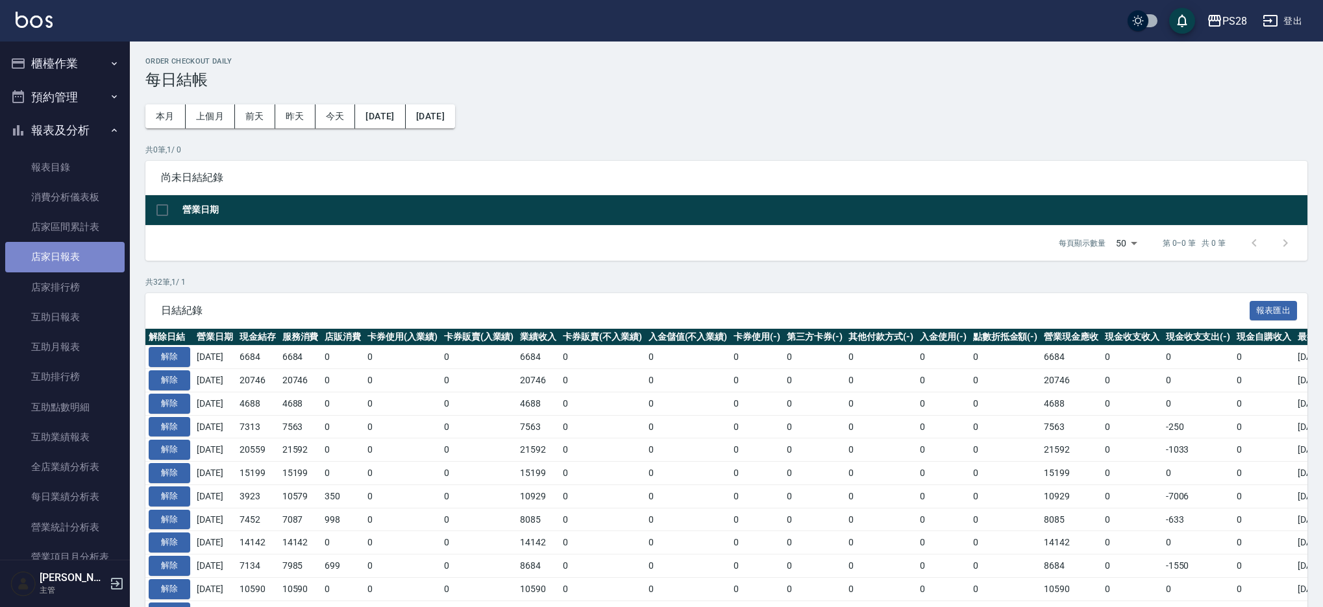
click at [77, 262] on link "店家日報表" at bounding box center [64, 257] width 119 height 30
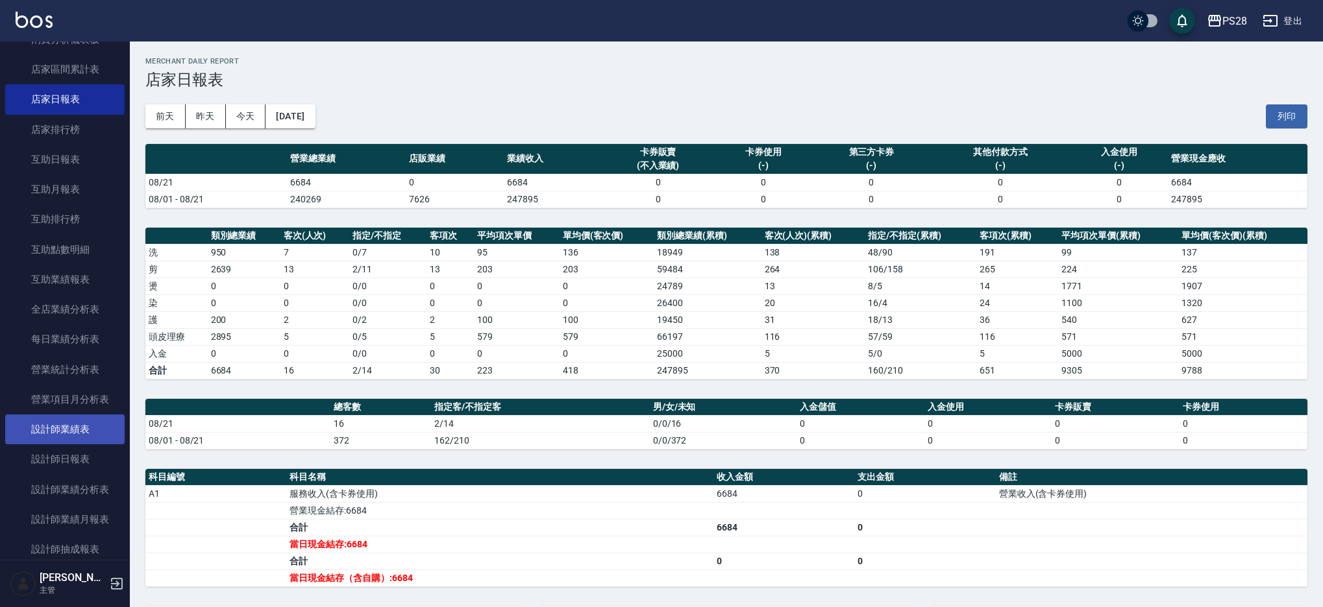
scroll to position [164, 0]
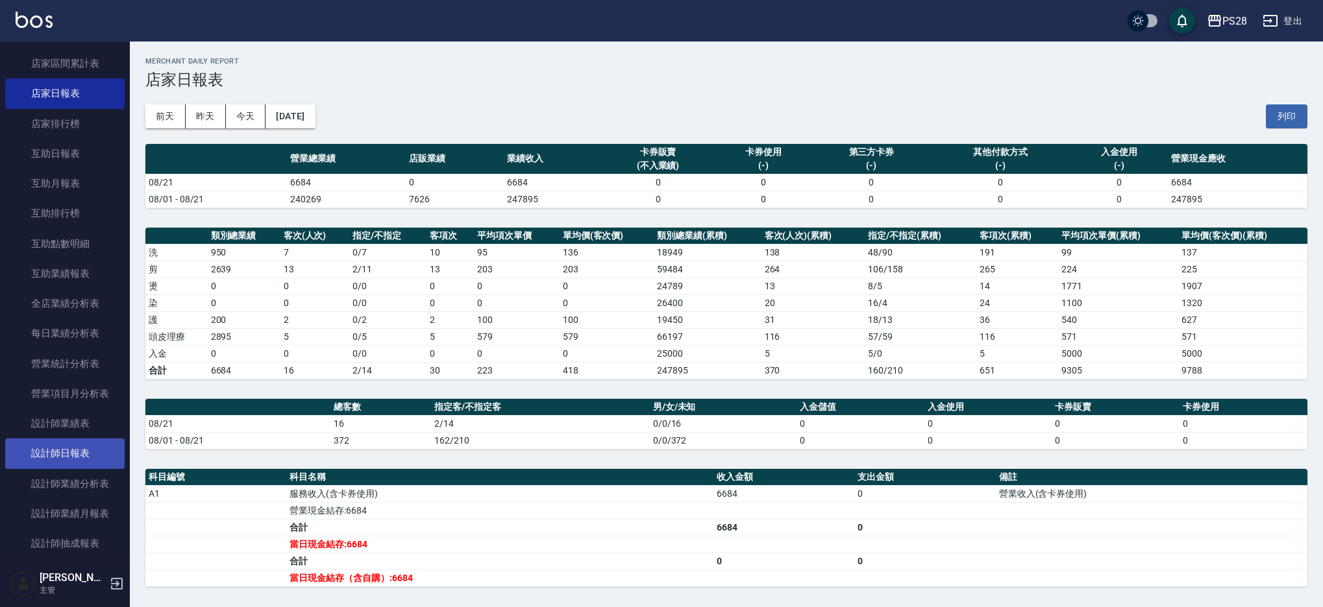
click at [84, 452] on link "設計師日報表" at bounding box center [64, 454] width 119 height 30
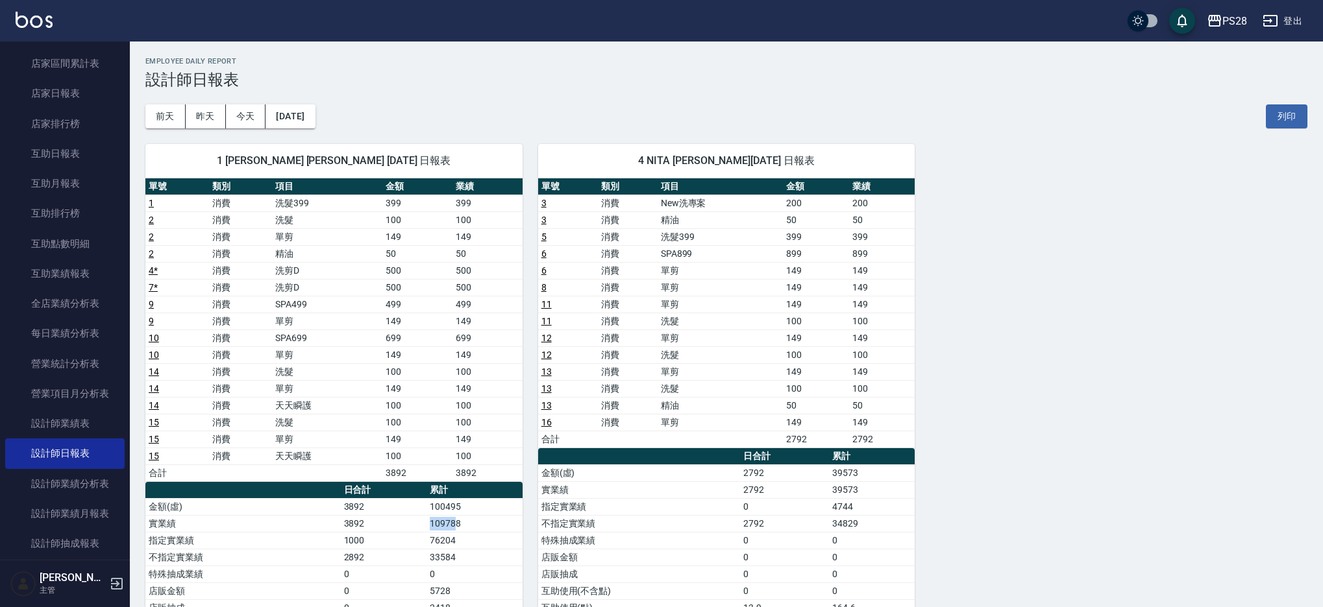
drag, startPoint x: 414, startPoint y: 523, endPoint x: 462, endPoint y: 522, distance: 48.0
click at [462, 522] on tr "實業績 3892 109788" at bounding box center [333, 523] width 377 height 17
click at [462, 522] on td "109788" at bounding box center [474, 523] width 96 height 17
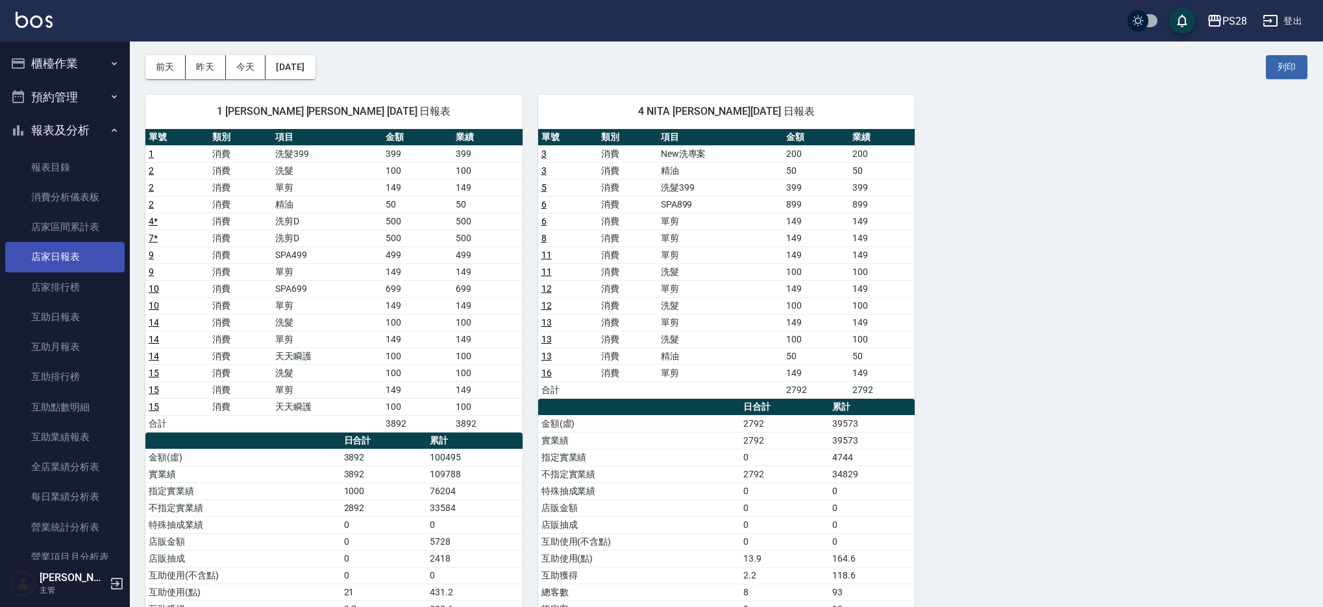
click at [62, 257] on link "店家日報表" at bounding box center [64, 257] width 119 height 30
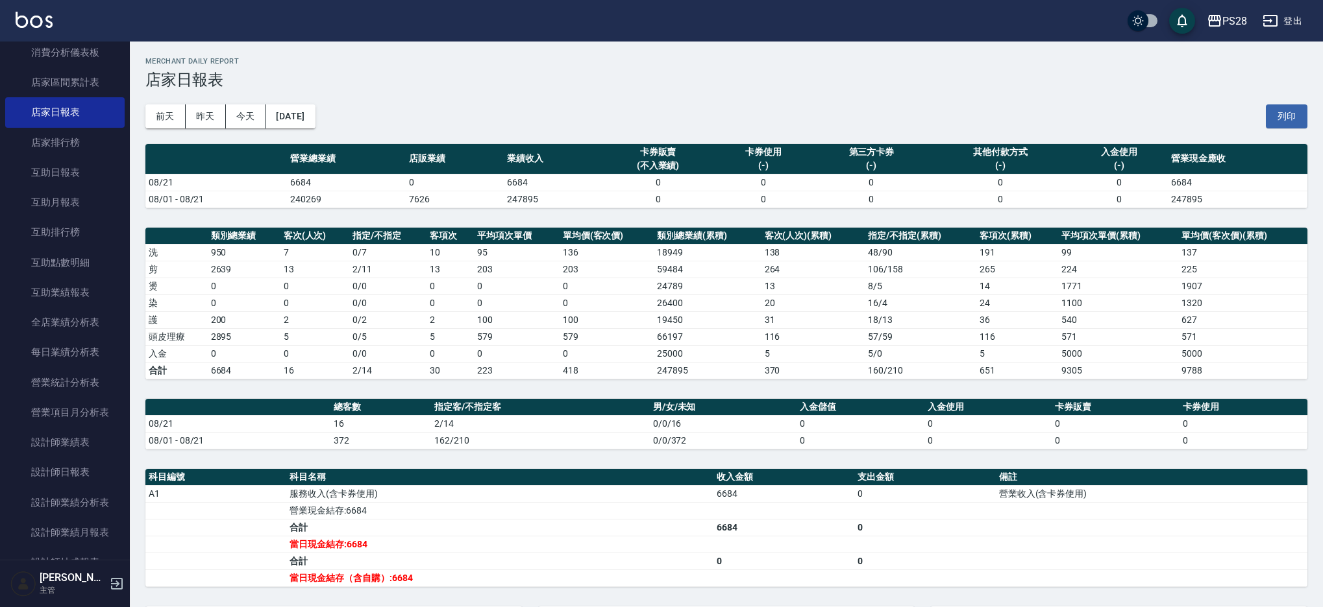
scroll to position [147, 0]
click at [33, 162] on link "互助日報表" at bounding box center [64, 171] width 119 height 30
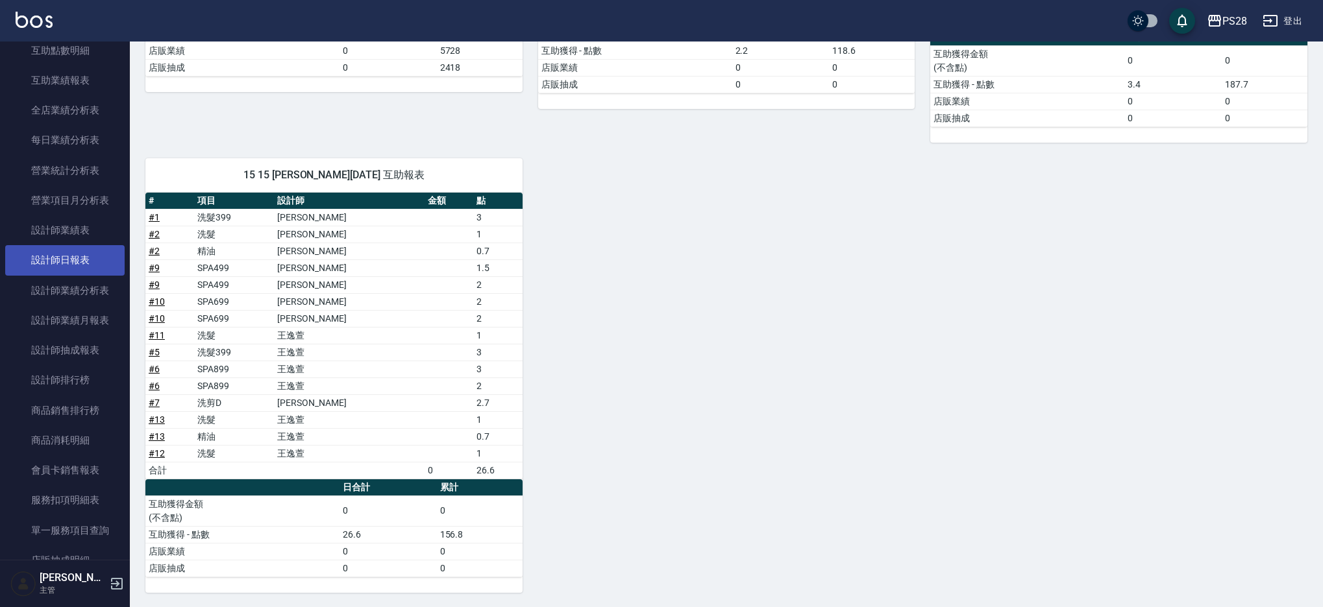
scroll to position [358, 0]
click at [66, 262] on link "設計師日報表" at bounding box center [64, 259] width 119 height 30
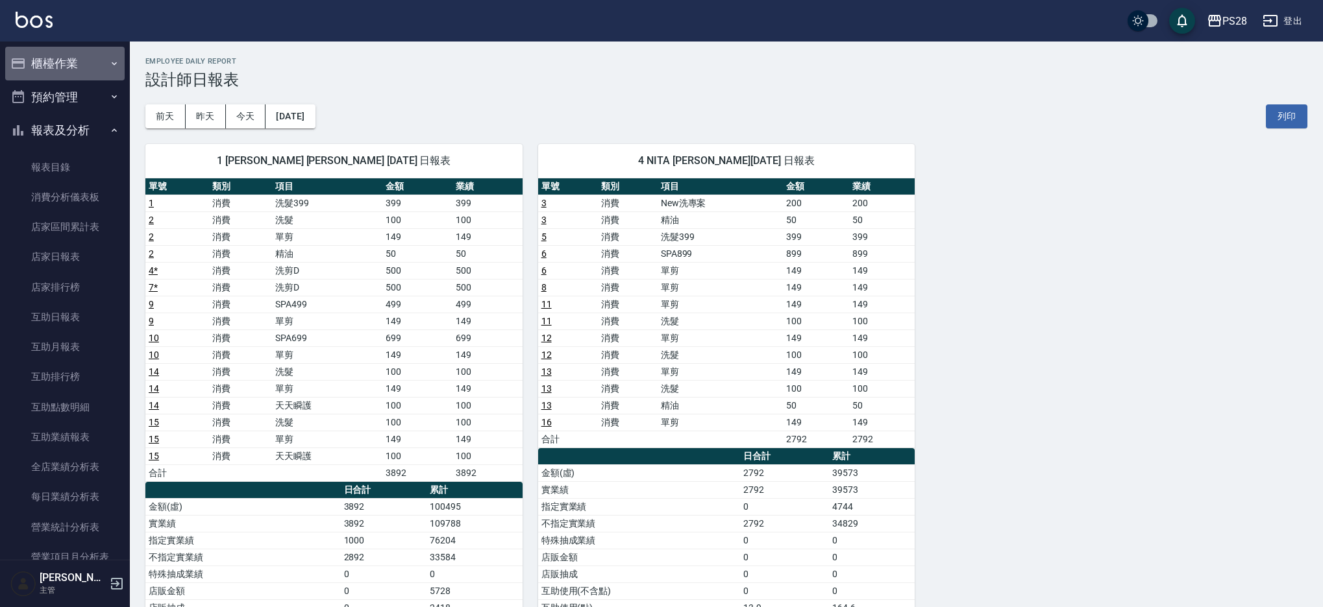
click at [68, 66] on button "櫃檯作業" at bounding box center [64, 64] width 119 height 34
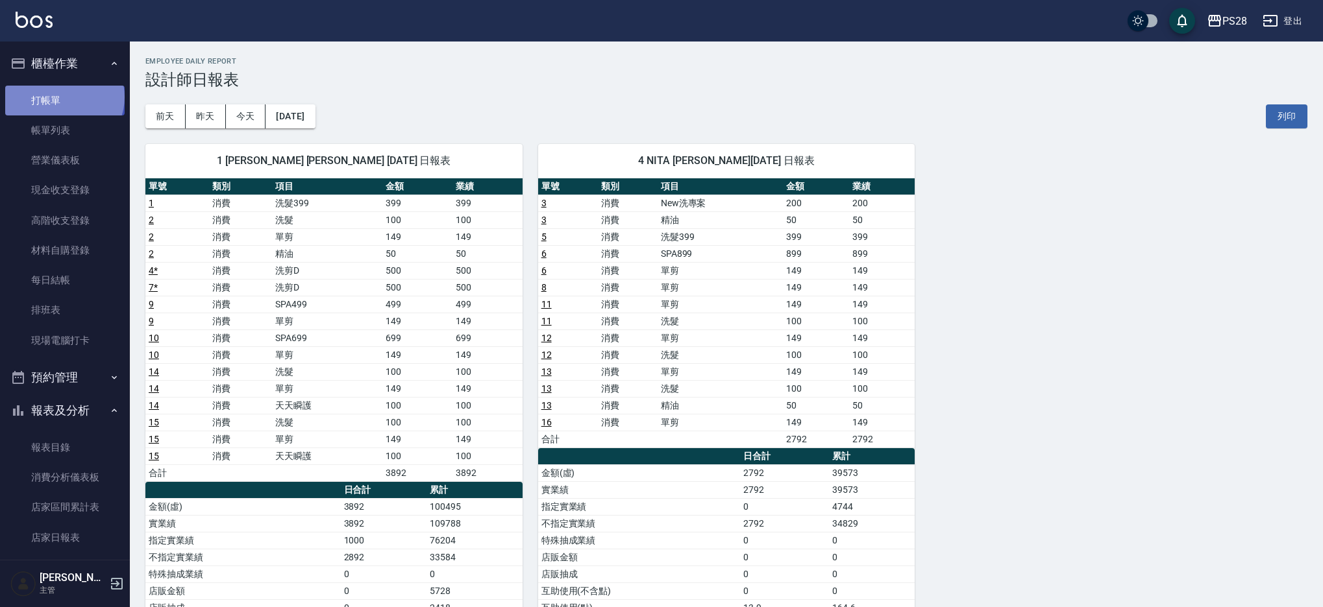
click at [63, 97] on link "打帳單" at bounding box center [64, 101] width 119 height 30
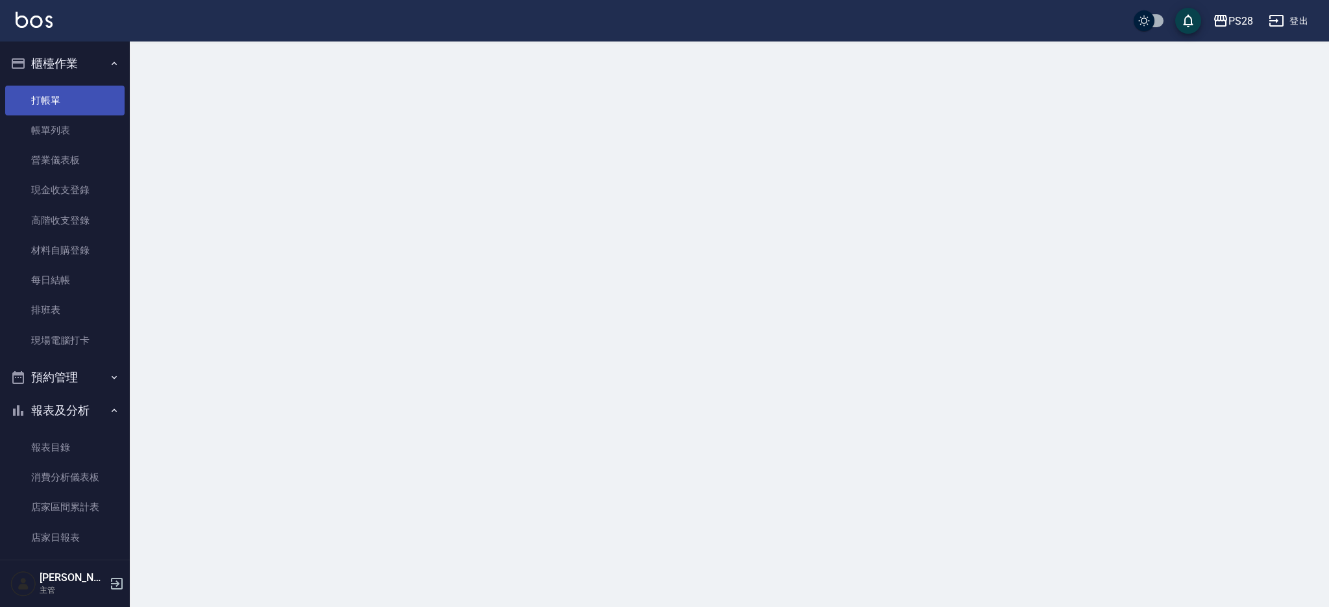
scroll to position [1, 0]
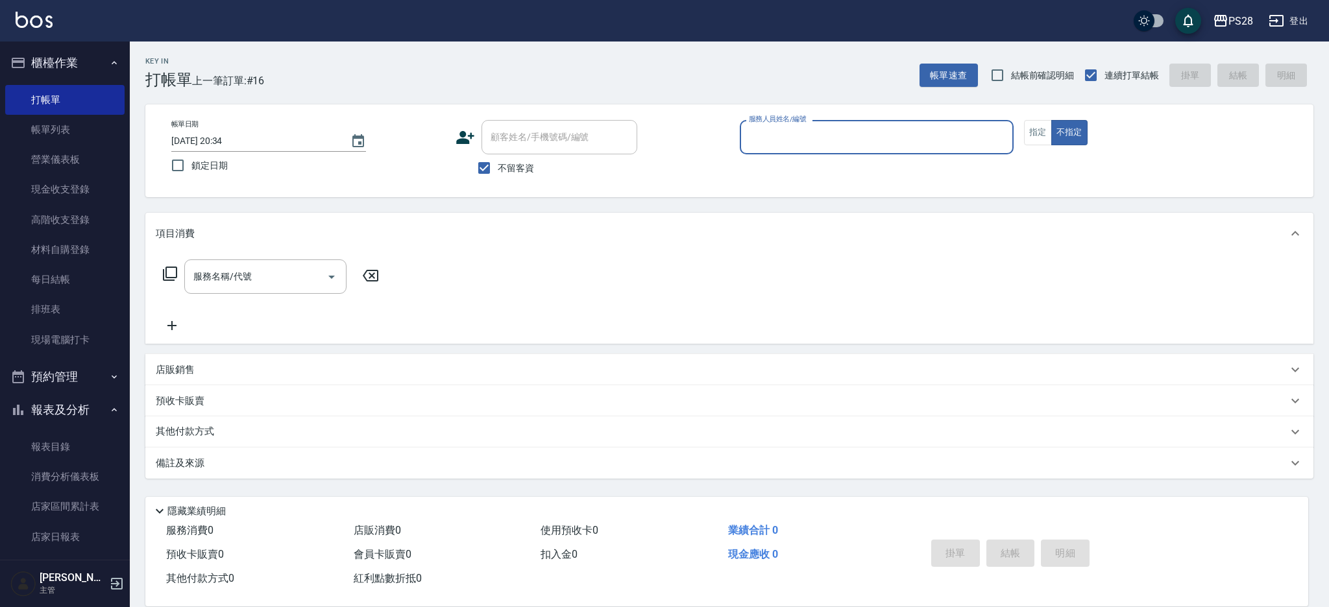
click at [1302, 23] on button "登出" at bounding box center [1289, 21] width 50 height 24
